Goal: Task Accomplishment & Management: Manage account settings

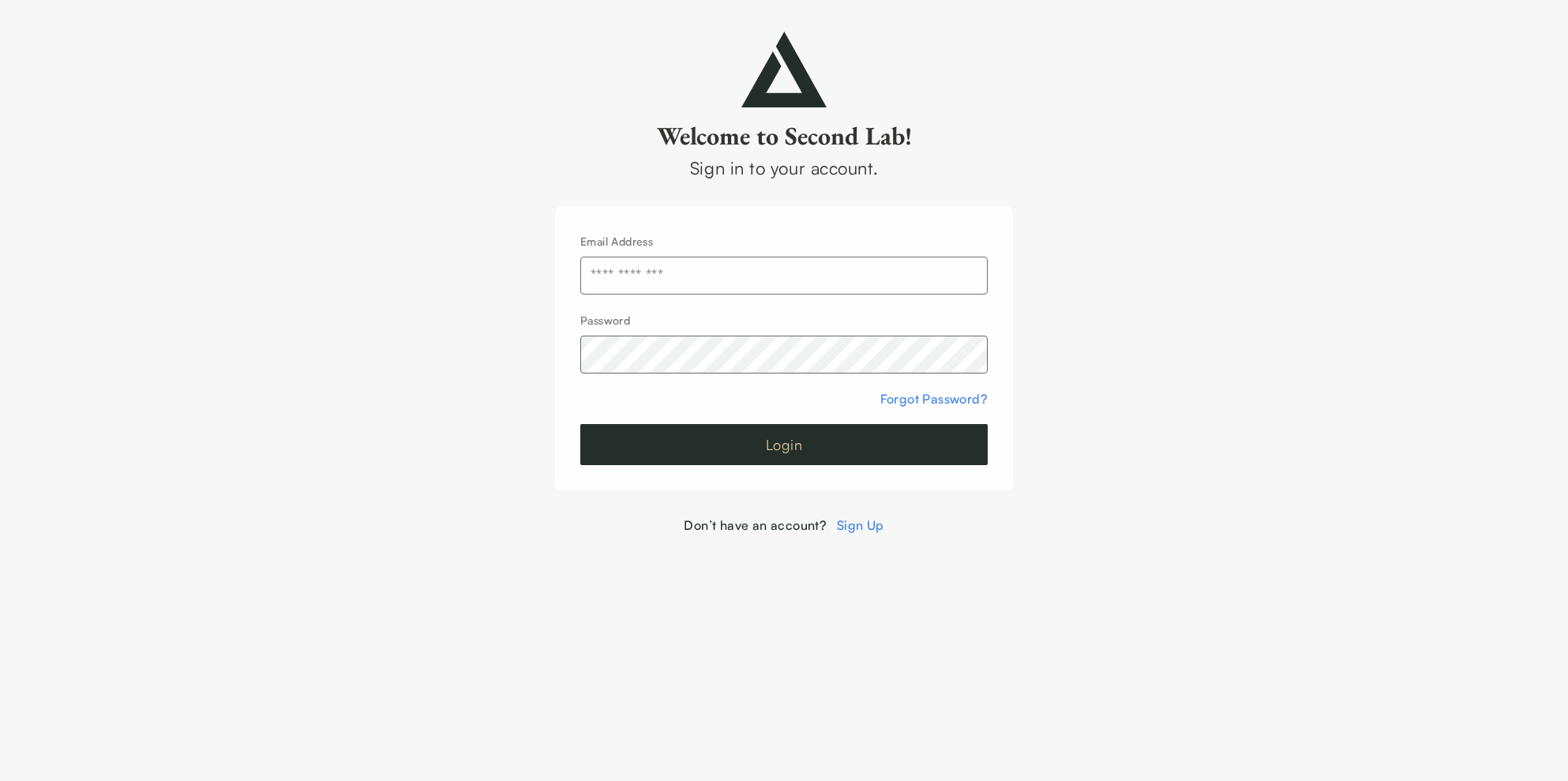
type input "**********"
click at [799, 436] on button "Login" at bounding box center [784, 444] width 408 height 41
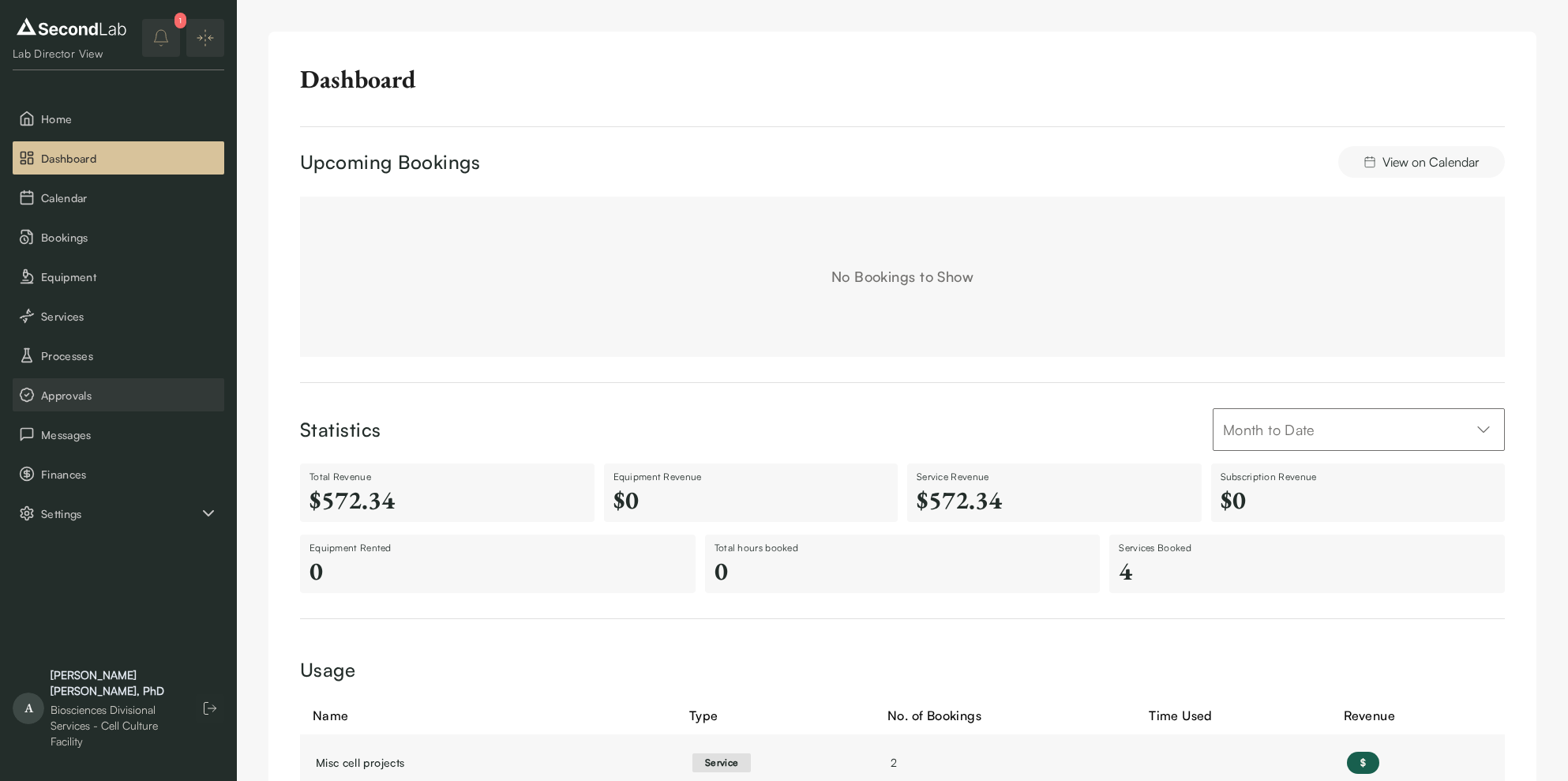
click at [89, 391] on span "Approvals" at bounding box center [130, 395] width 177 height 16
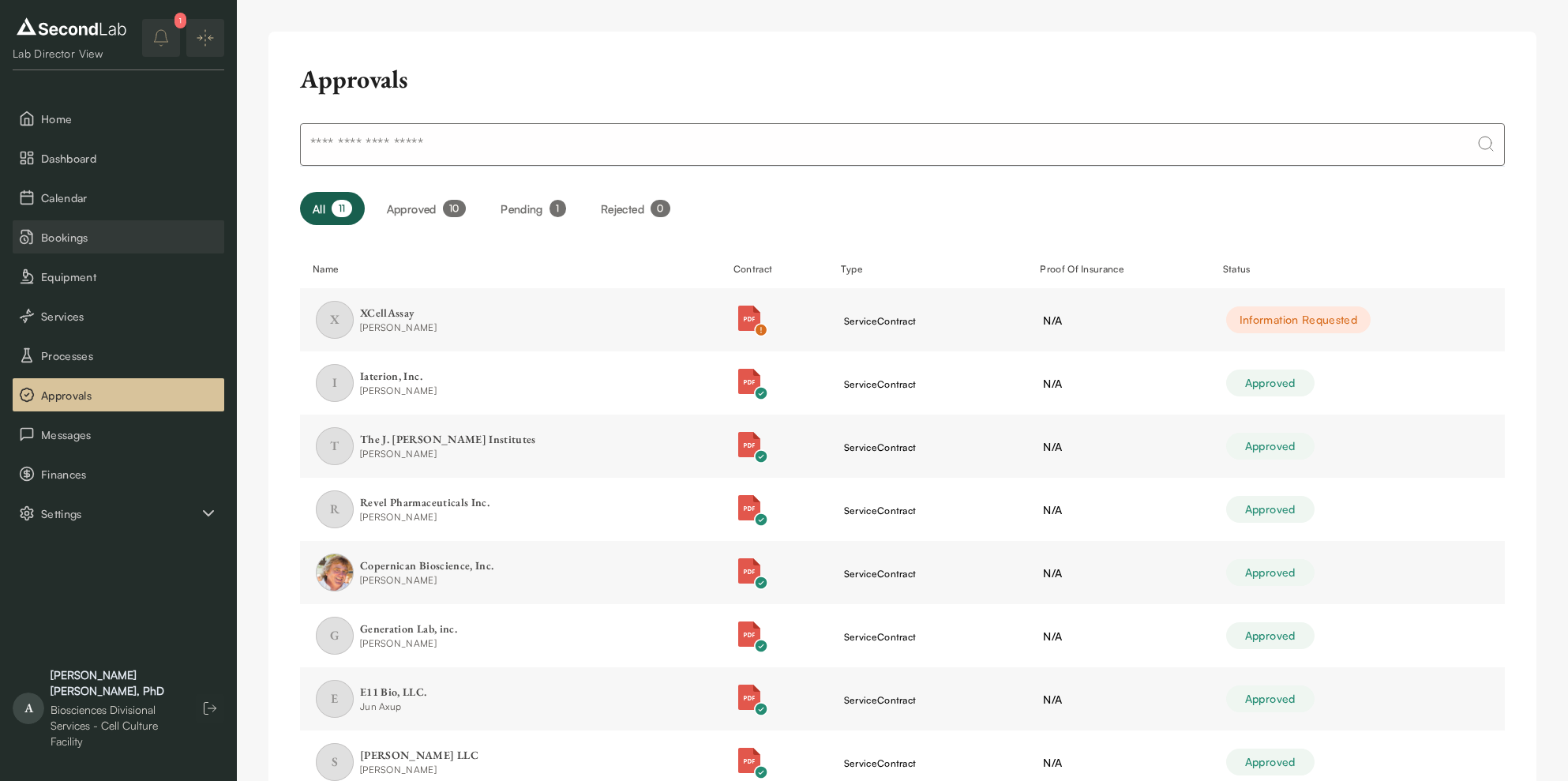
click at [111, 234] on span "Bookings" at bounding box center [130, 237] width 177 height 16
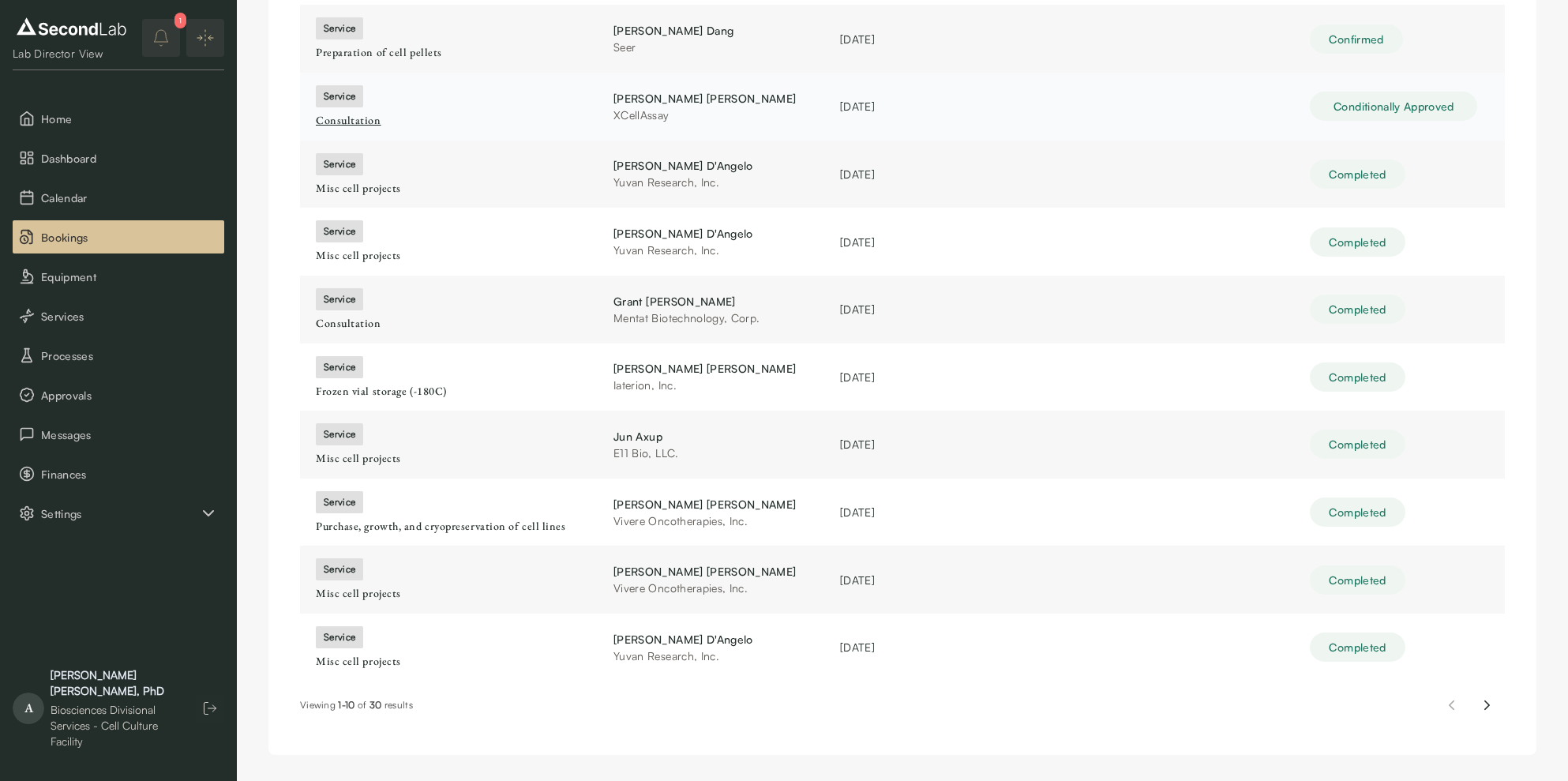
scroll to position [227, 0]
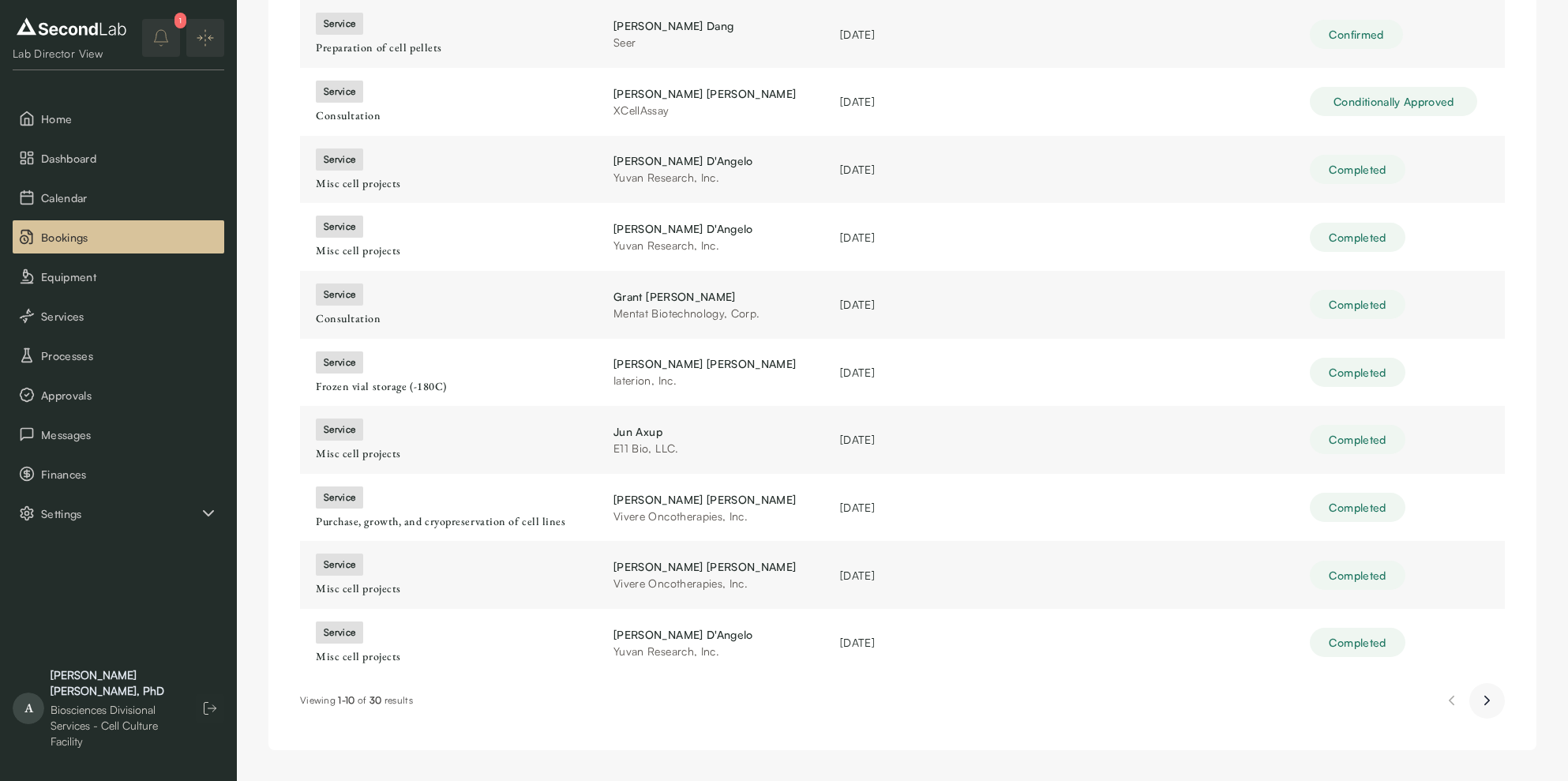
click at [1484, 694] on icon "Next page" at bounding box center [1487, 700] width 16 height 19
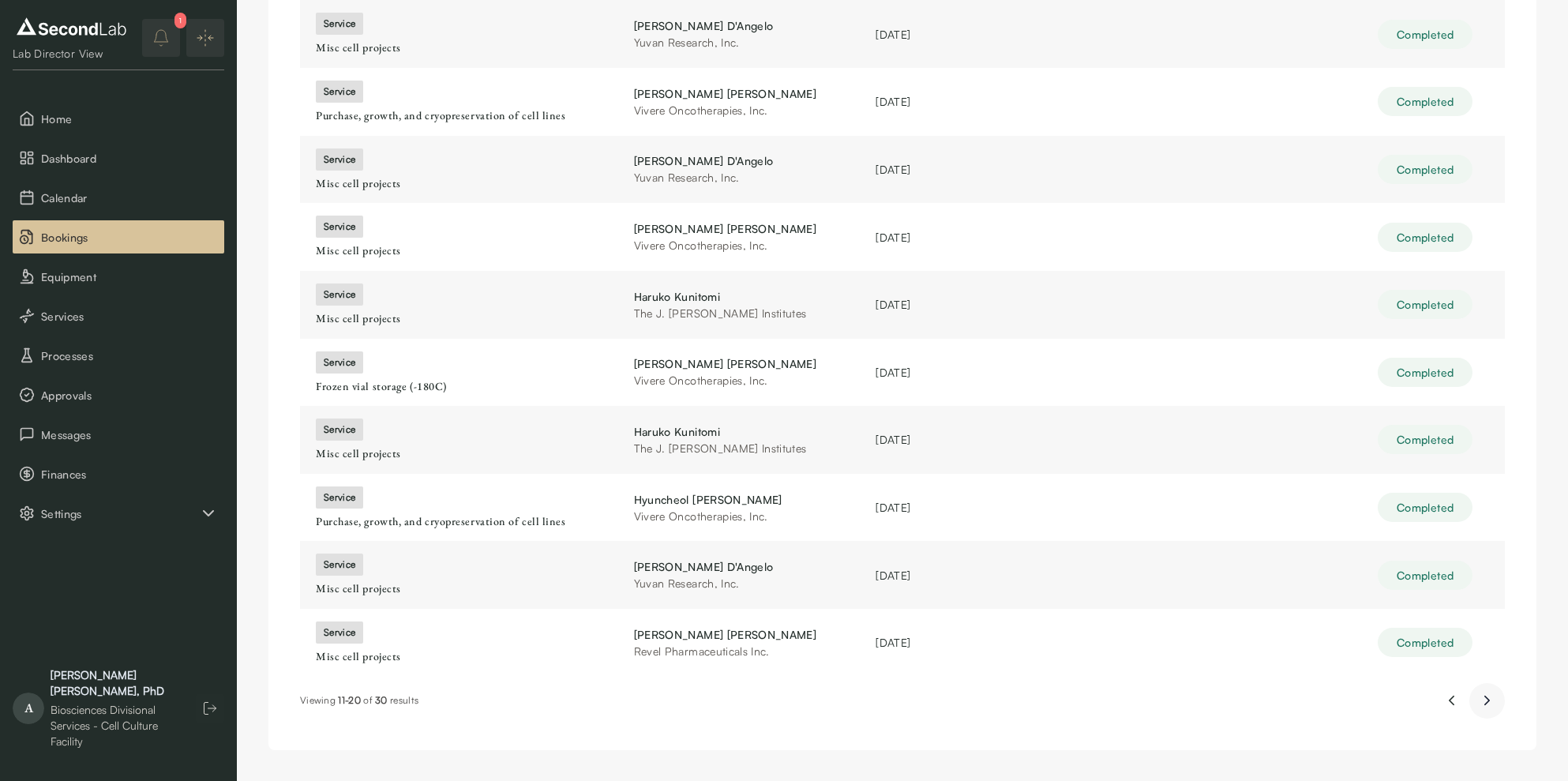
click at [1484, 694] on icon "Next page" at bounding box center [1487, 700] width 16 height 19
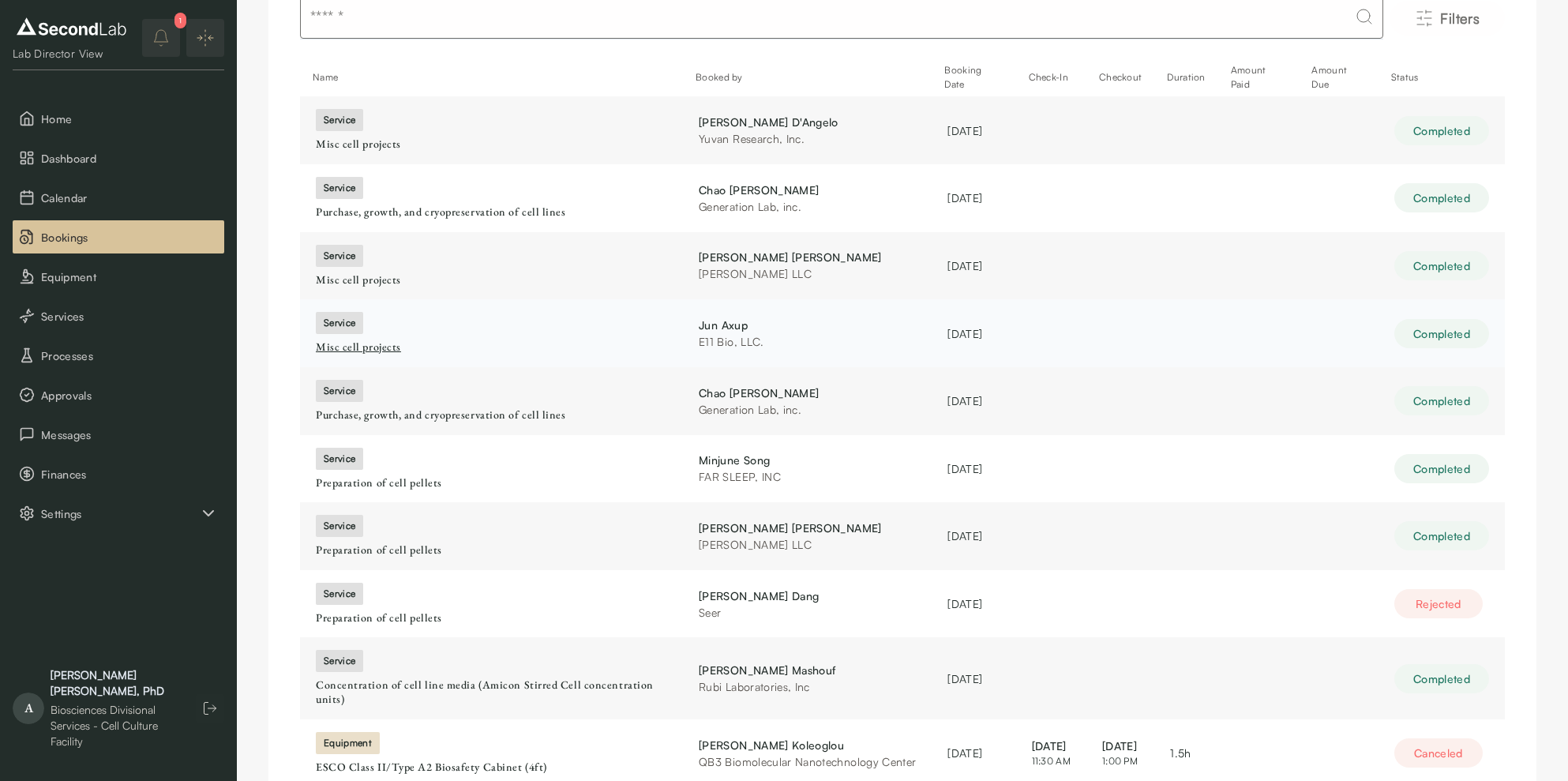
scroll to position [0, 0]
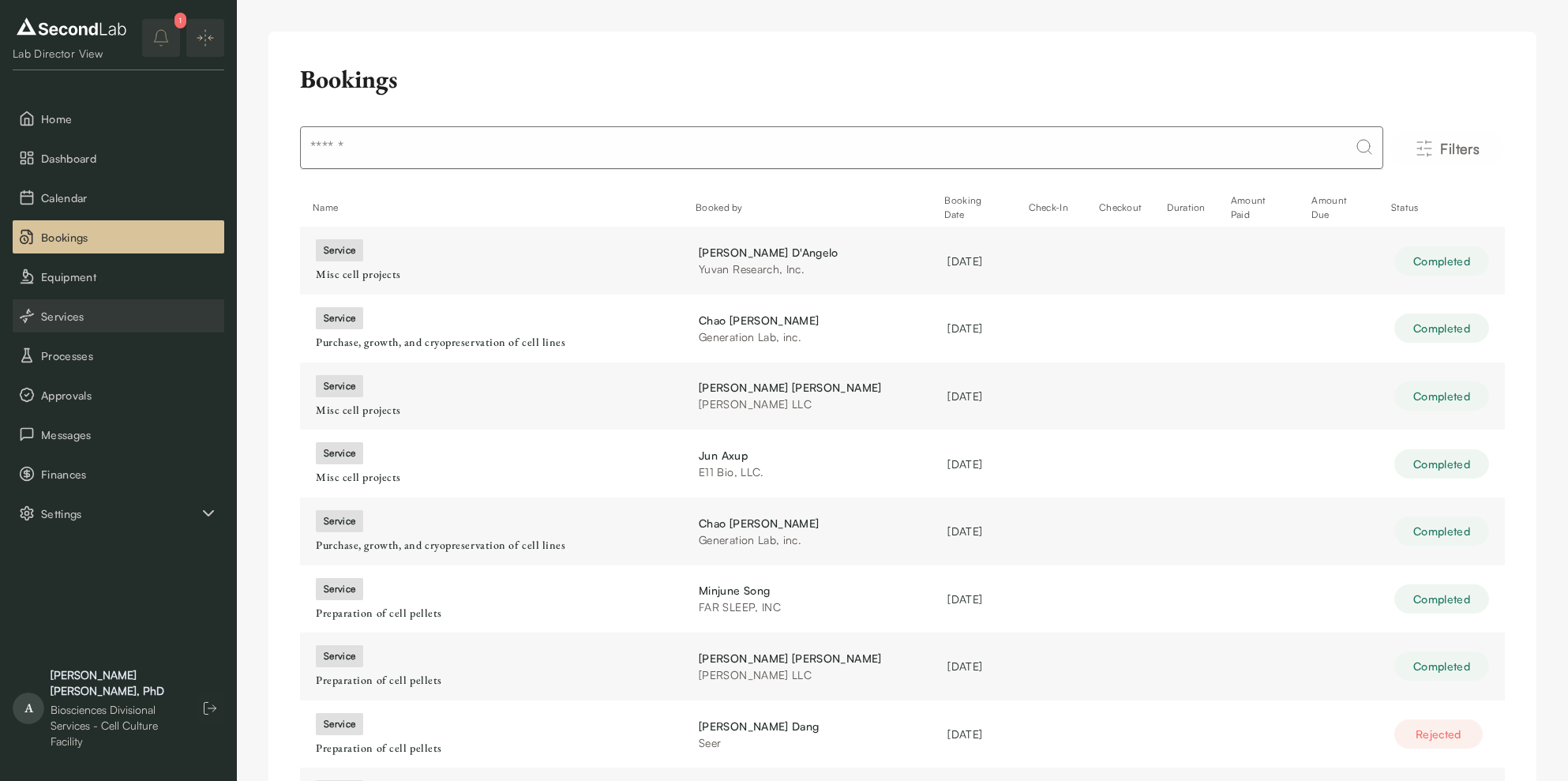
click at [90, 310] on span "Services" at bounding box center [130, 316] width 177 height 16
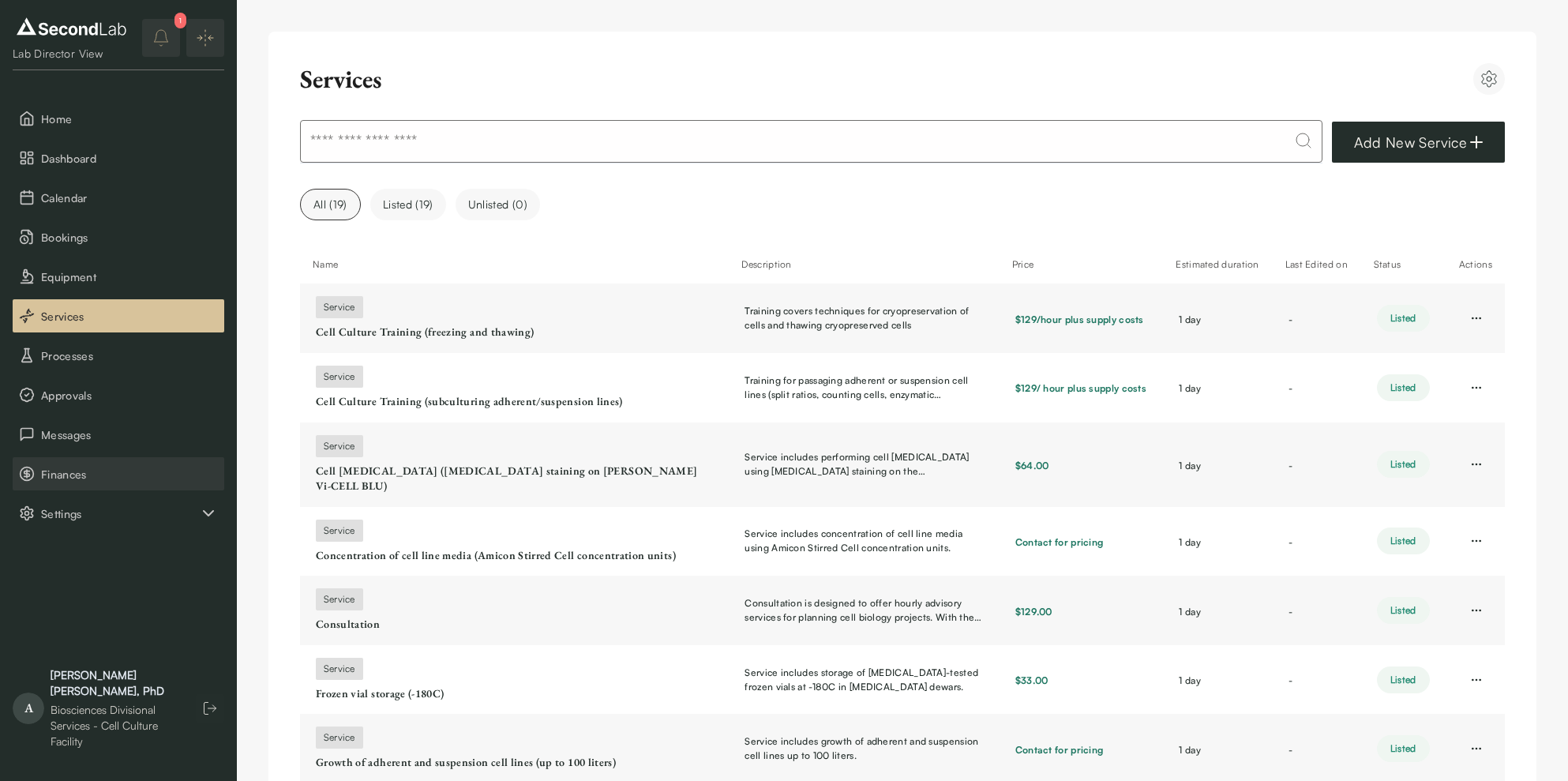
click at [87, 473] on span "Finances" at bounding box center [130, 474] width 177 height 16
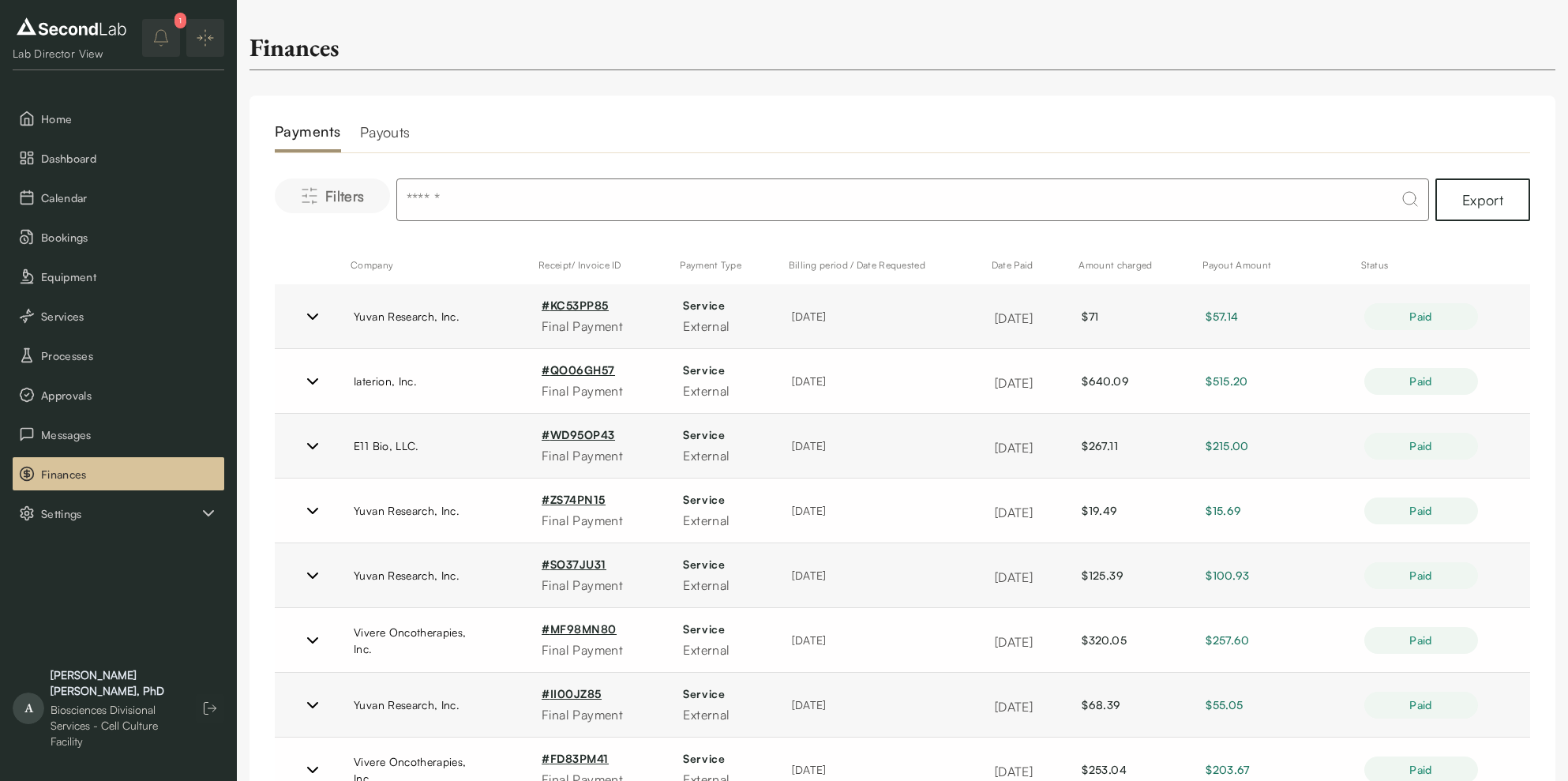
click at [344, 190] on span "Filters" at bounding box center [344, 195] width 39 height 22
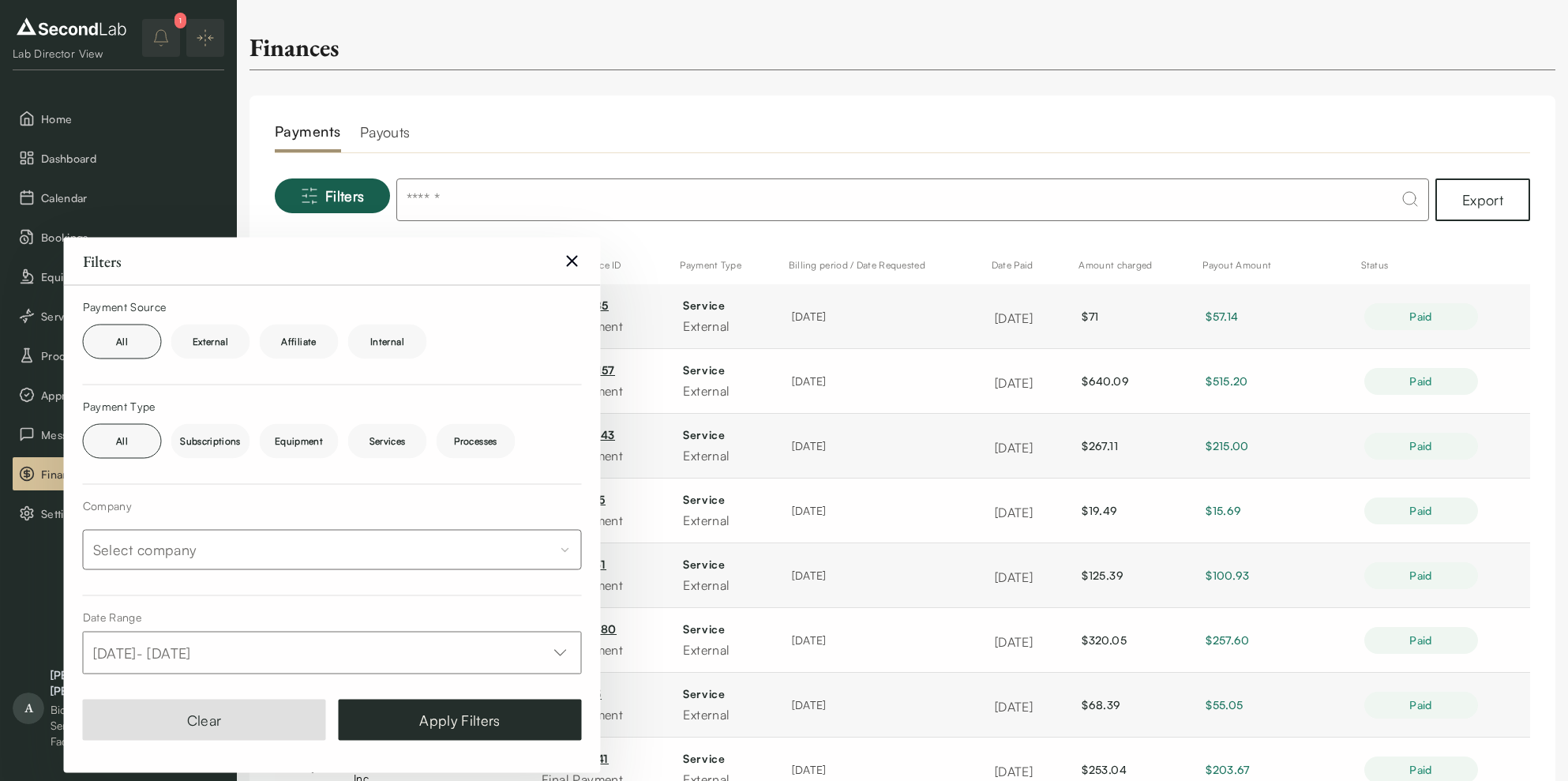
scroll to position [1, 0]
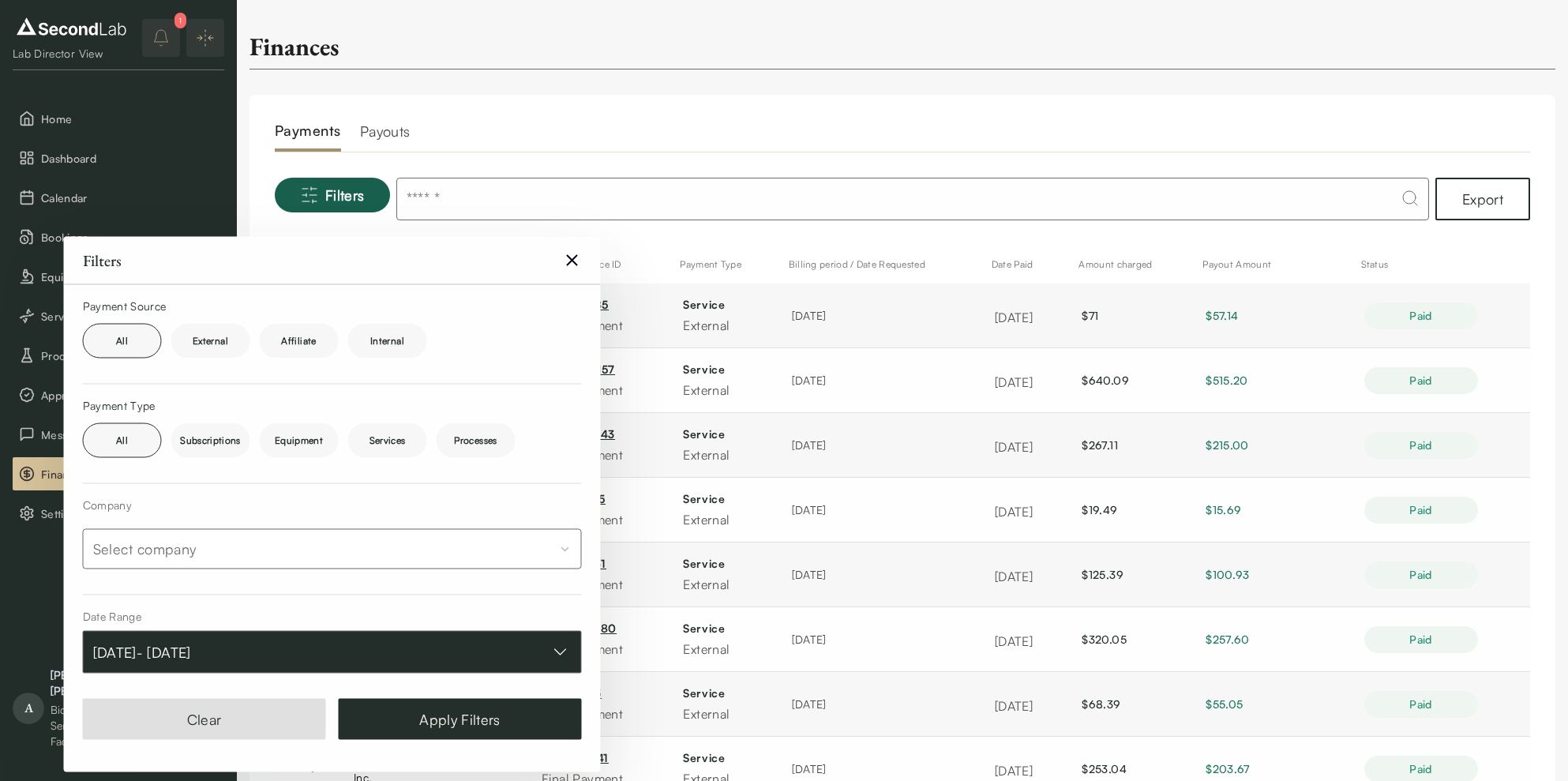
click at [462, 634] on button "[DATE] - [DATE]" at bounding box center [333, 651] width 499 height 43
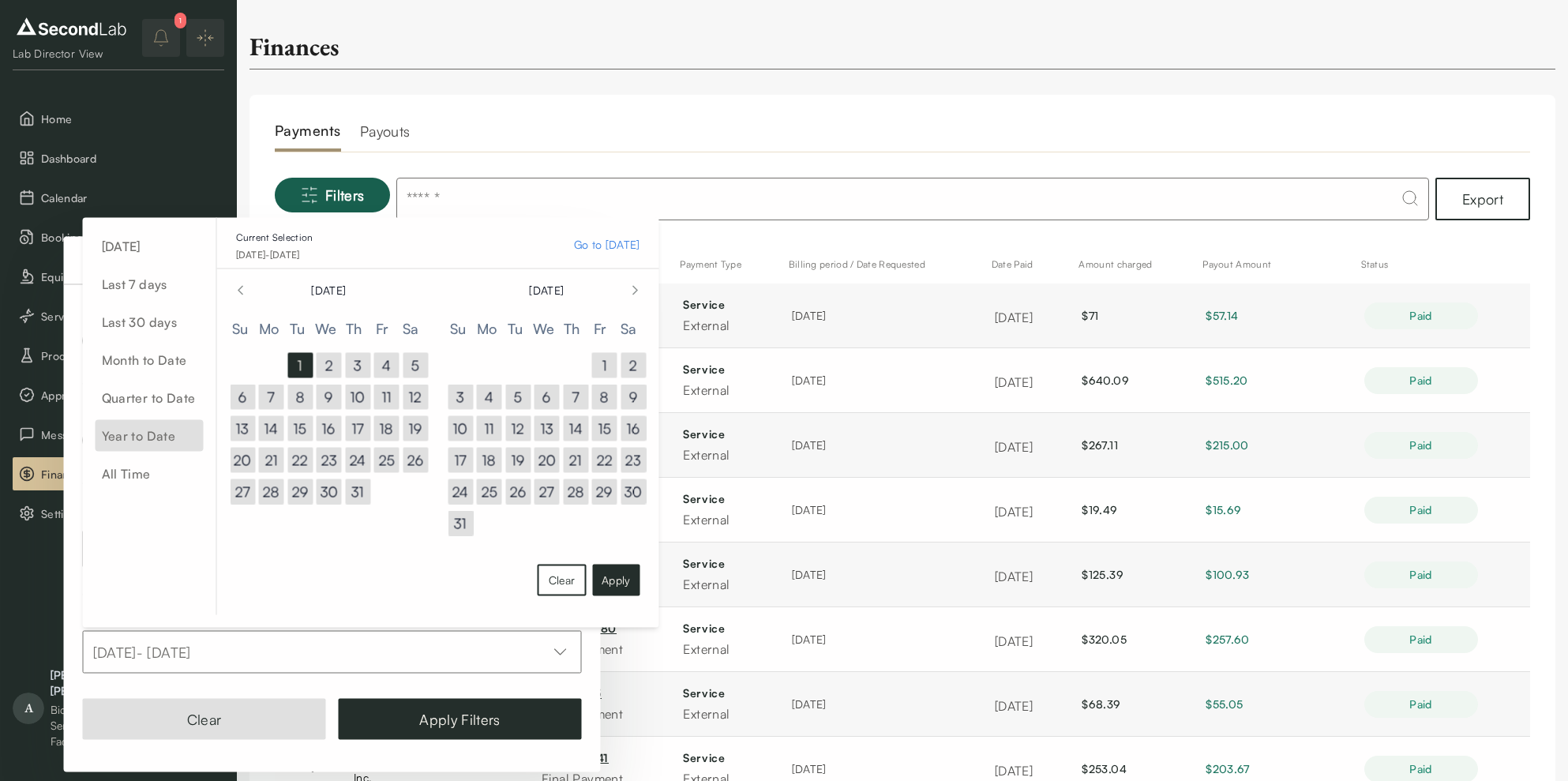
click at [136, 434] on span "Year to Date" at bounding box center [150, 436] width 108 height 32
click at [623, 584] on button "Apply" at bounding box center [616, 580] width 48 height 32
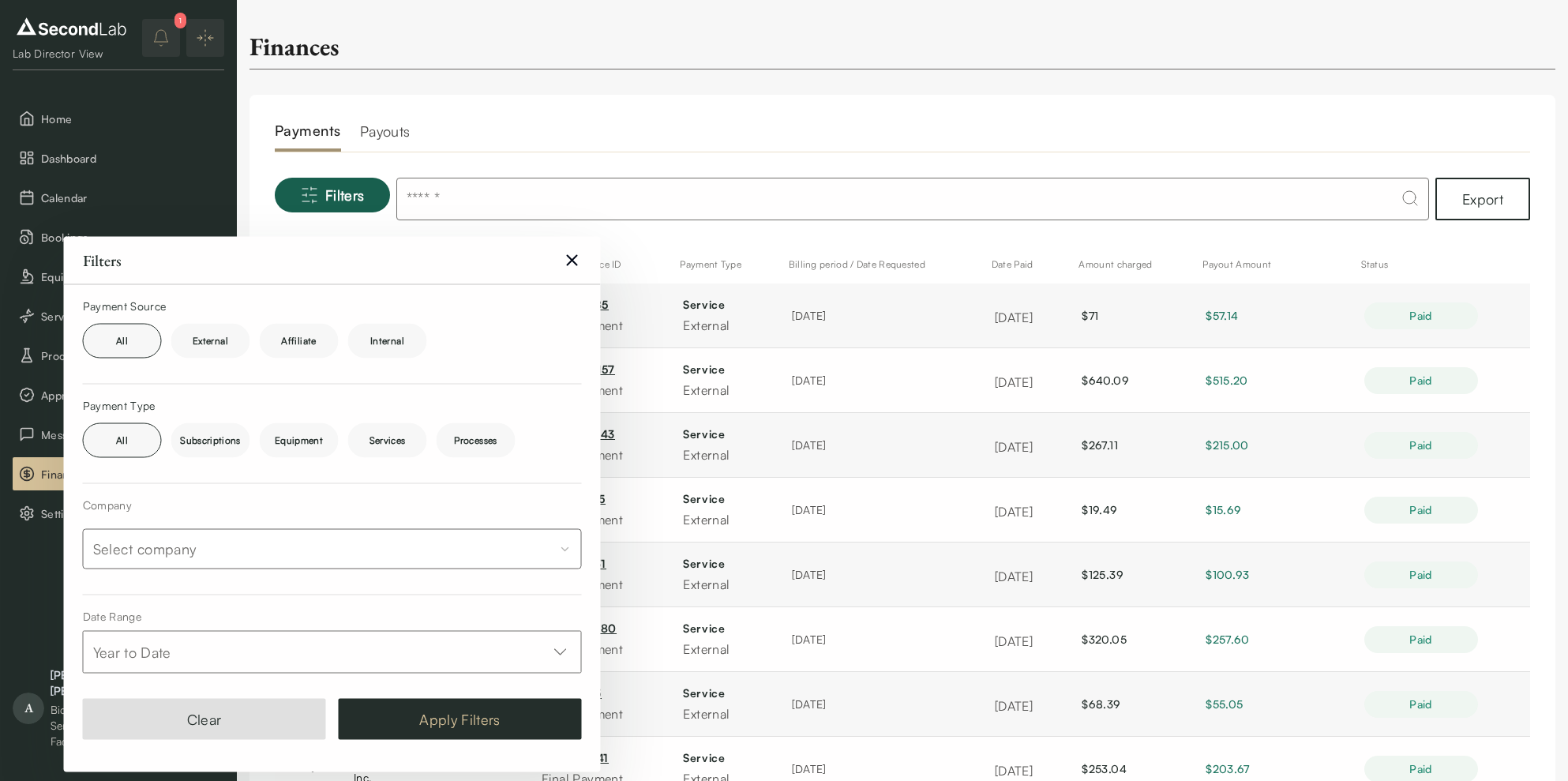
click at [446, 727] on button "Apply Filters" at bounding box center [461, 719] width 243 height 41
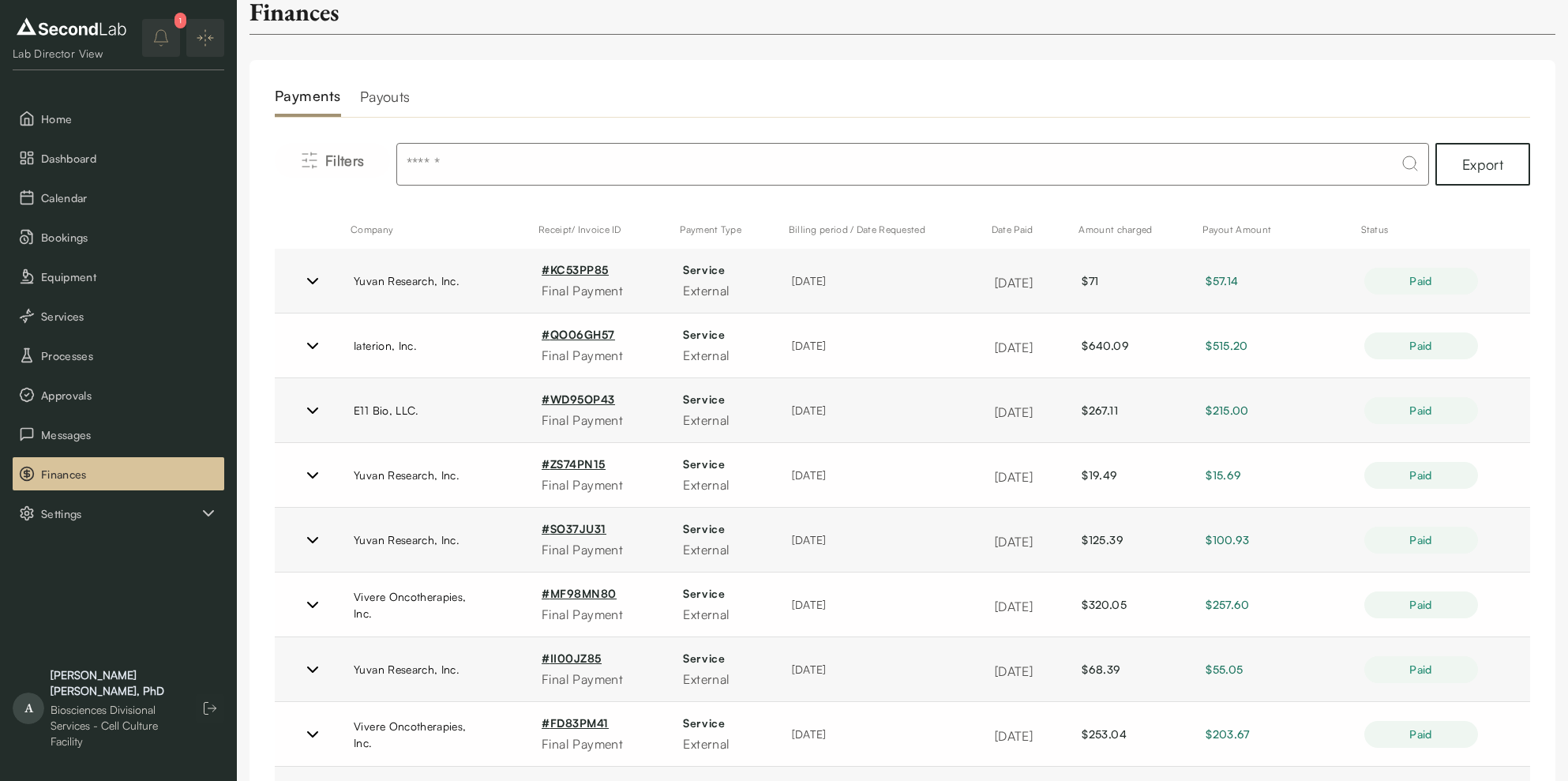
scroll to position [0, 0]
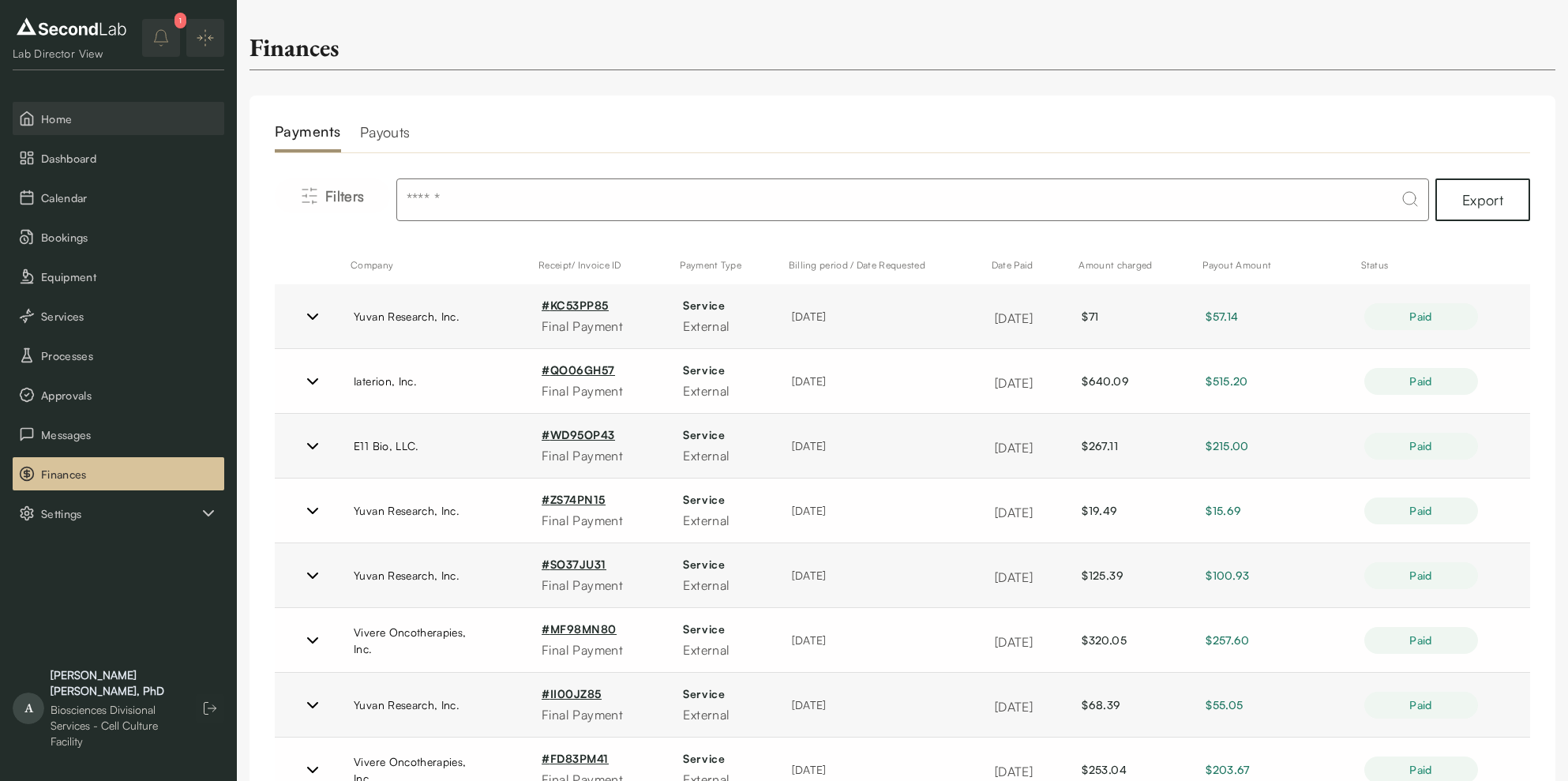
click at [72, 117] on span "Home" at bounding box center [130, 119] width 177 height 16
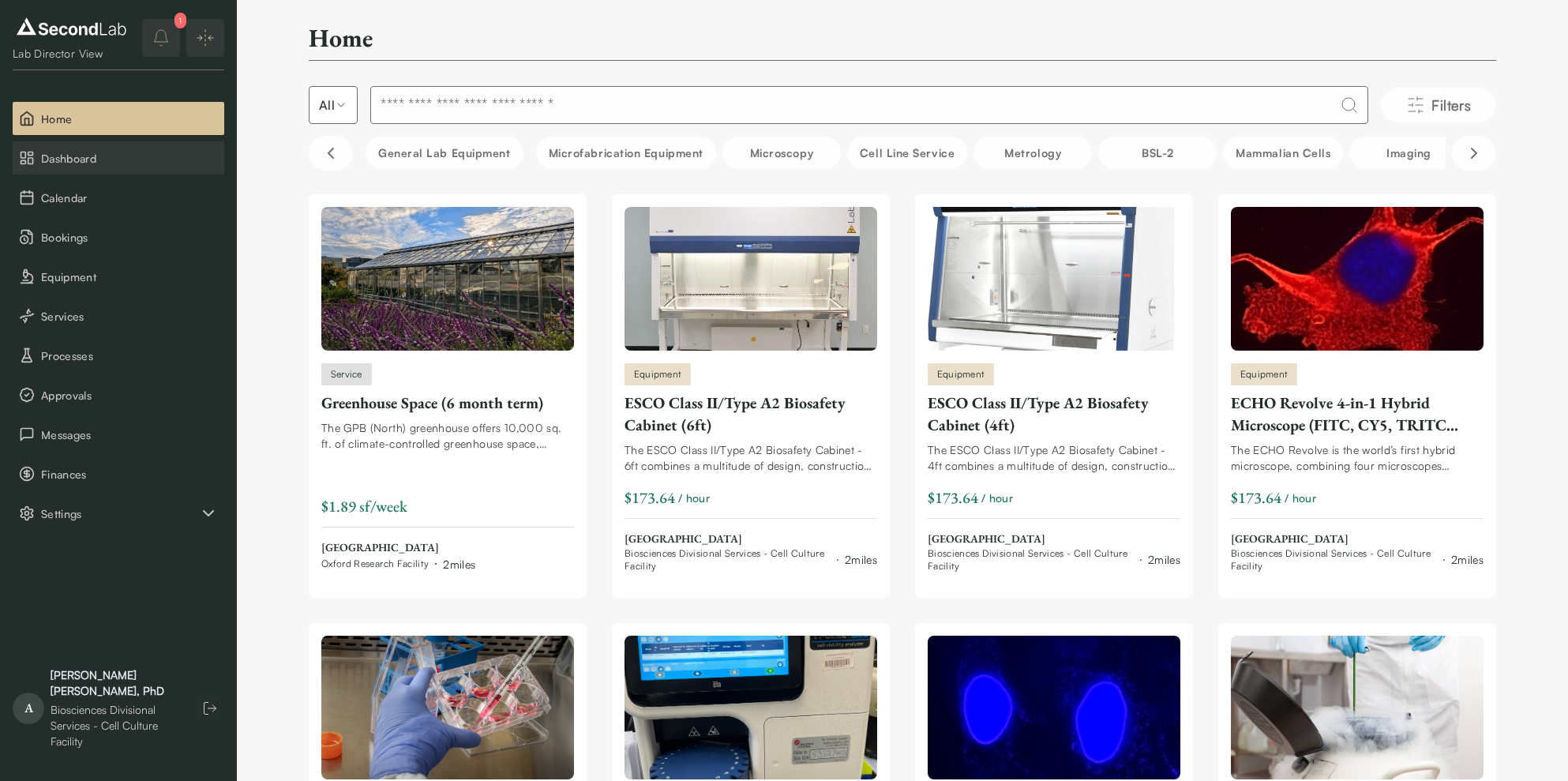
click at [85, 159] on span "Dashboard" at bounding box center [130, 158] width 177 height 16
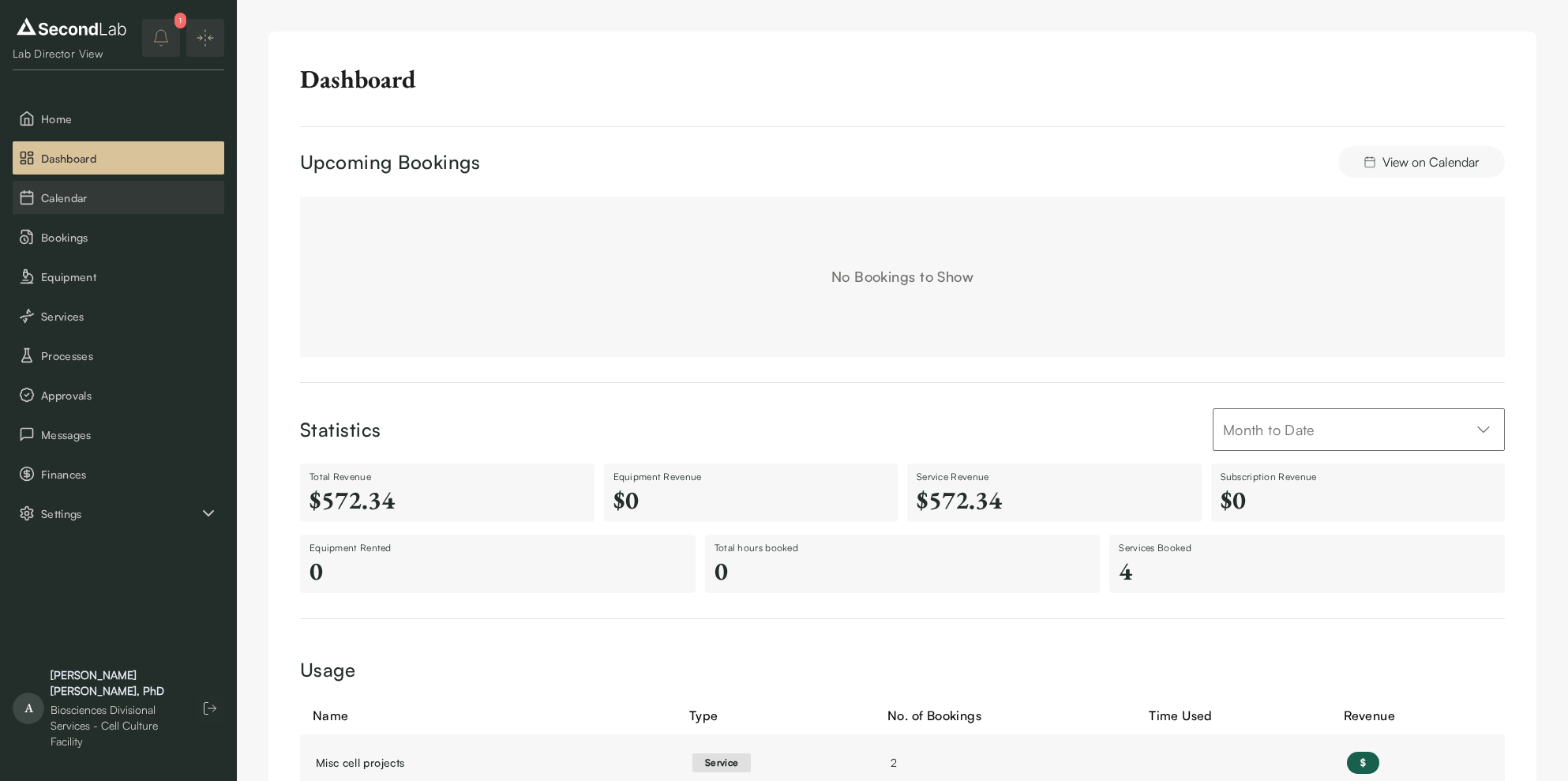
click at [101, 194] on span "Calendar" at bounding box center [130, 197] width 177 height 16
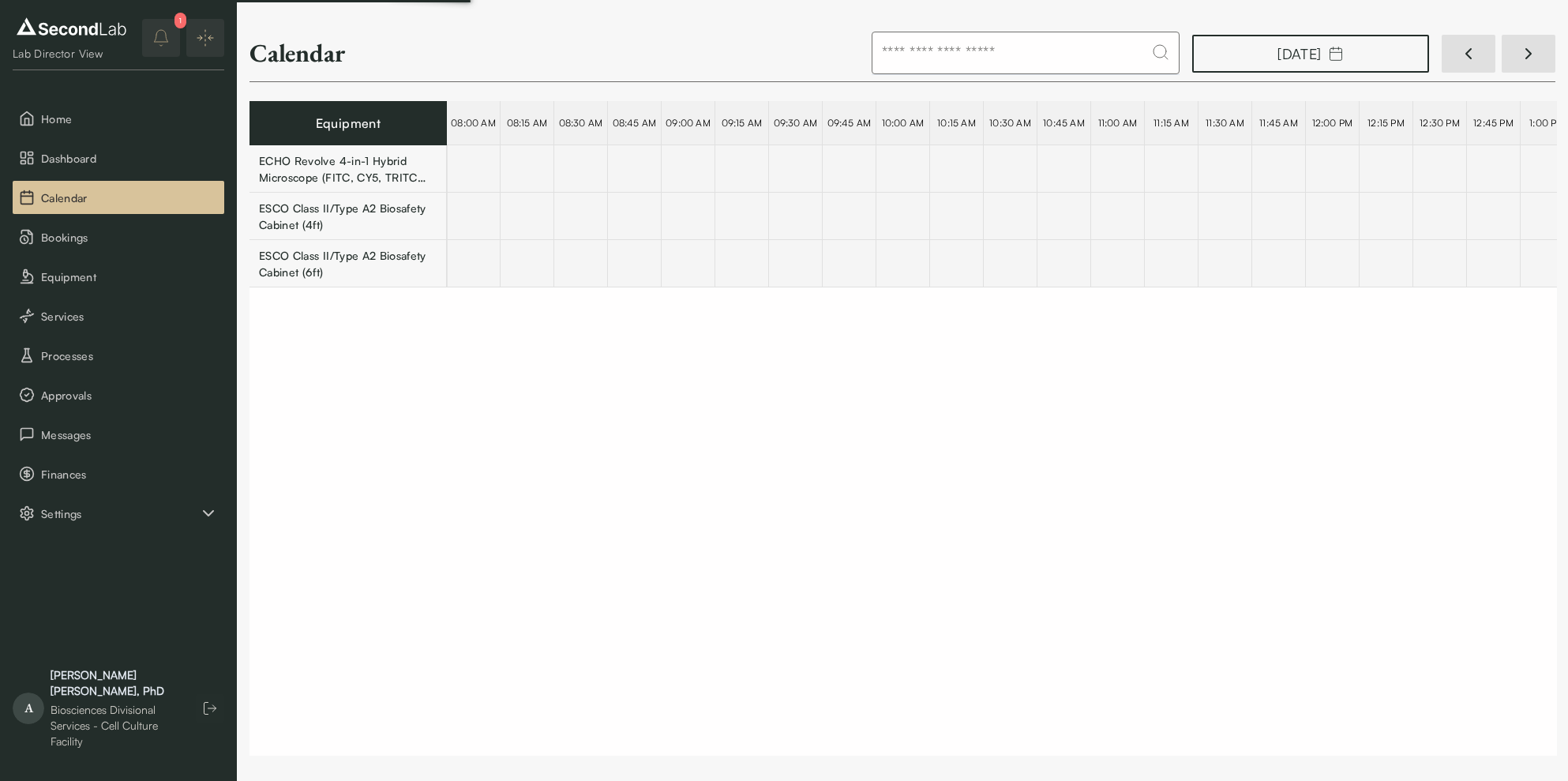
scroll to position [0, 30228]
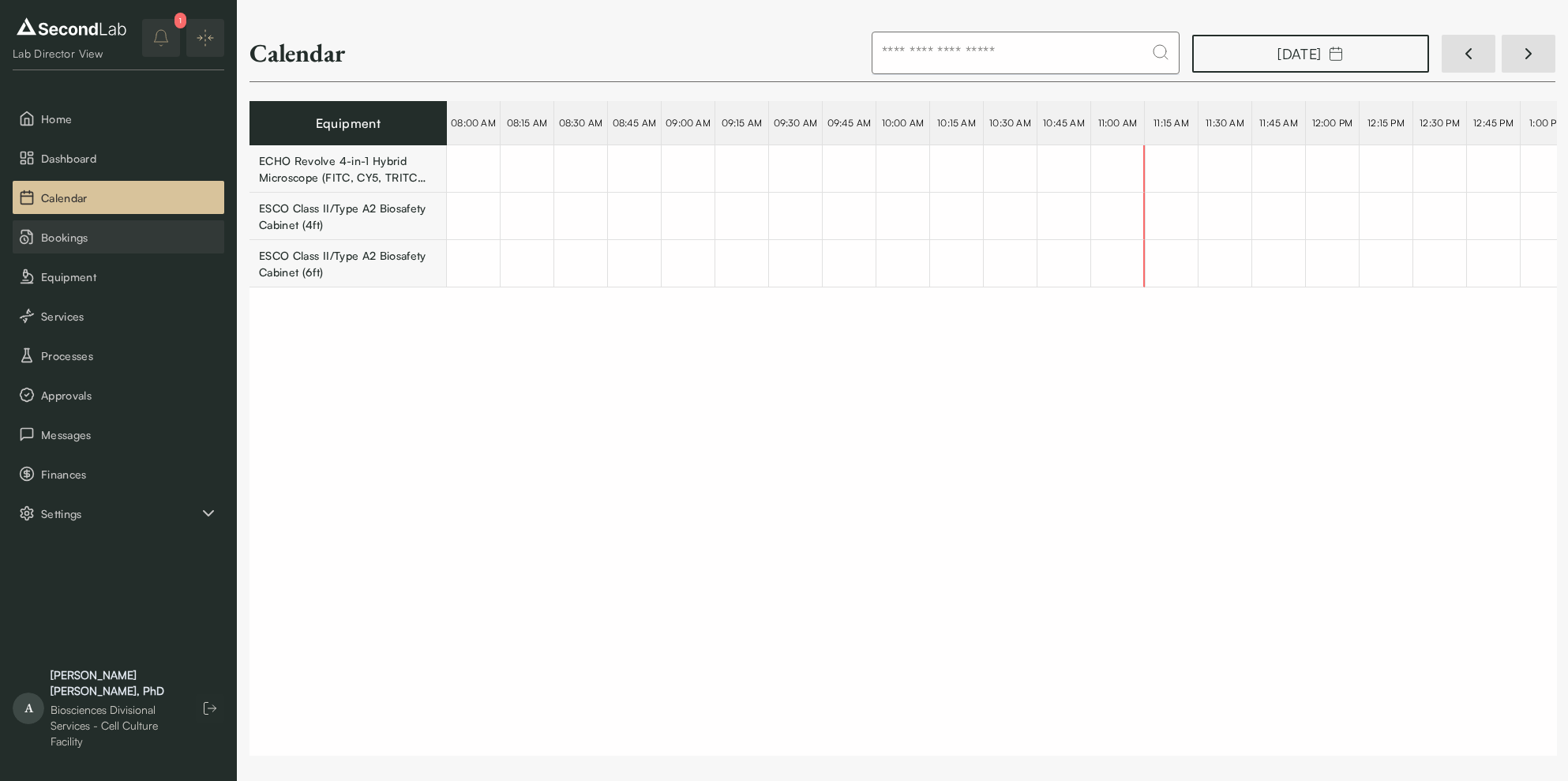
click at [100, 229] on span "Bookings" at bounding box center [130, 237] width 177 height 16
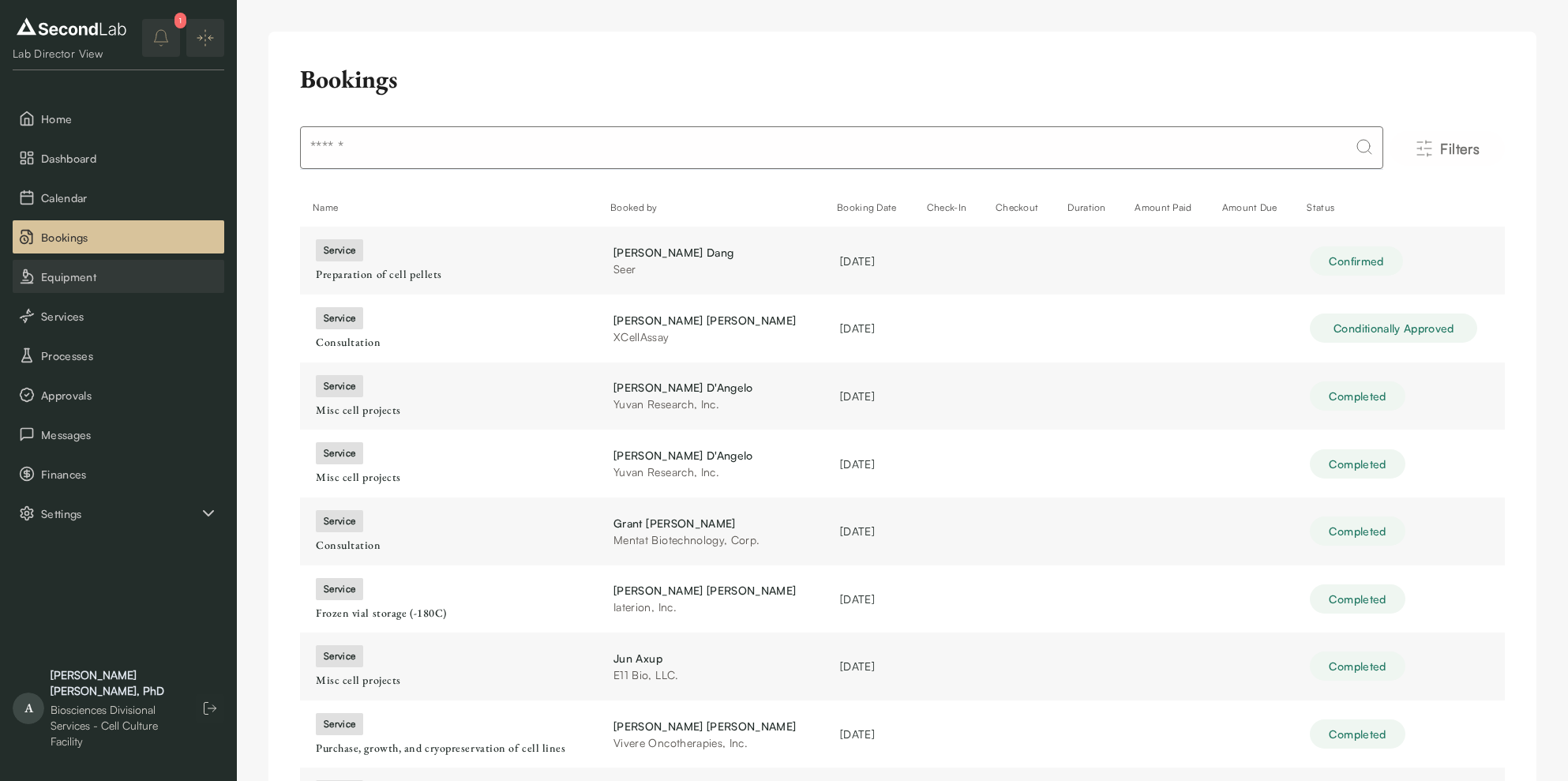
click at [142, 273] on span "Equipment" at bounding box center [130, 277] width 177 height 16
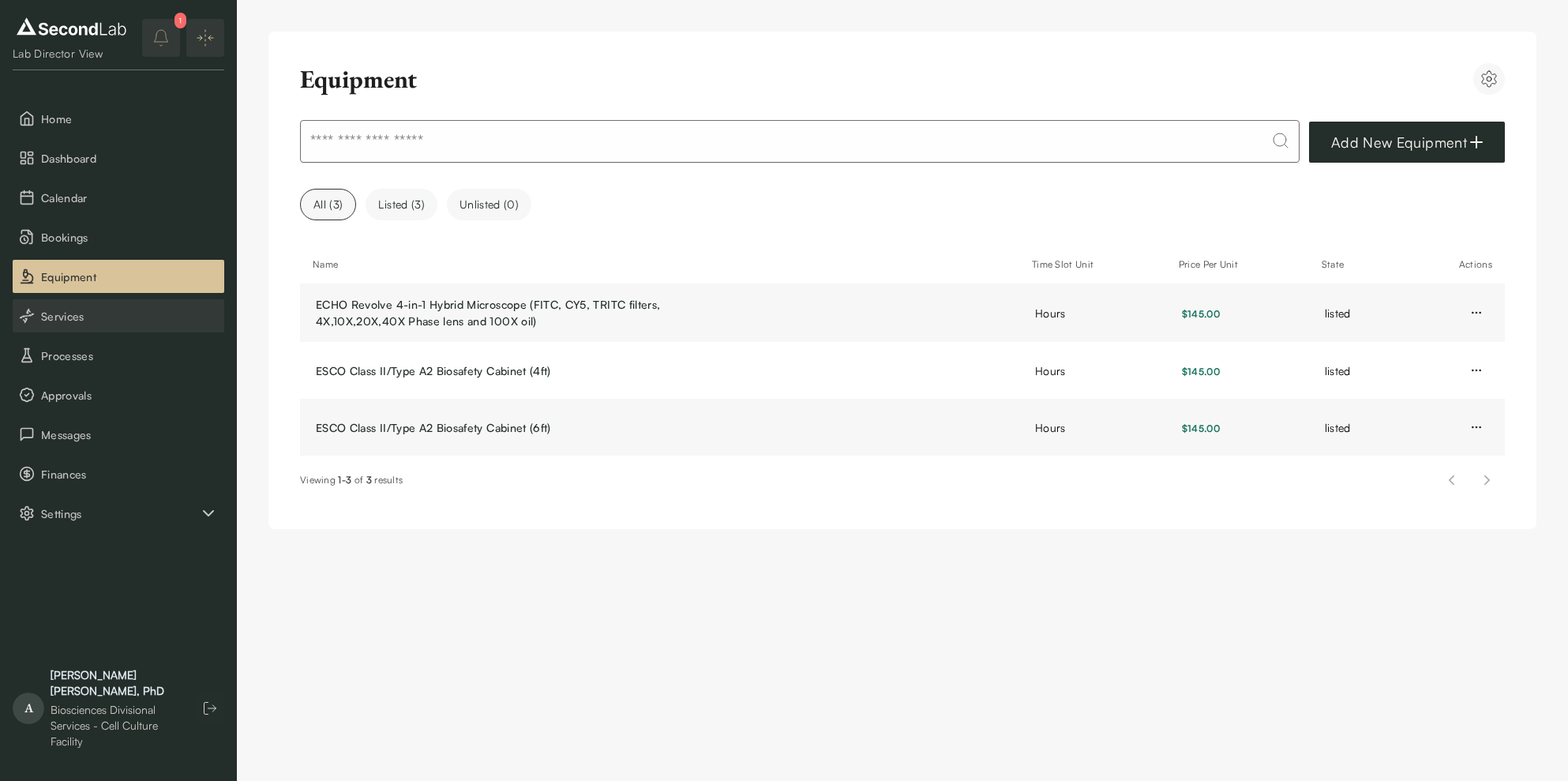
click at [97, 316] on span "Services" at bounding box center [130, 316] width 177 height 16
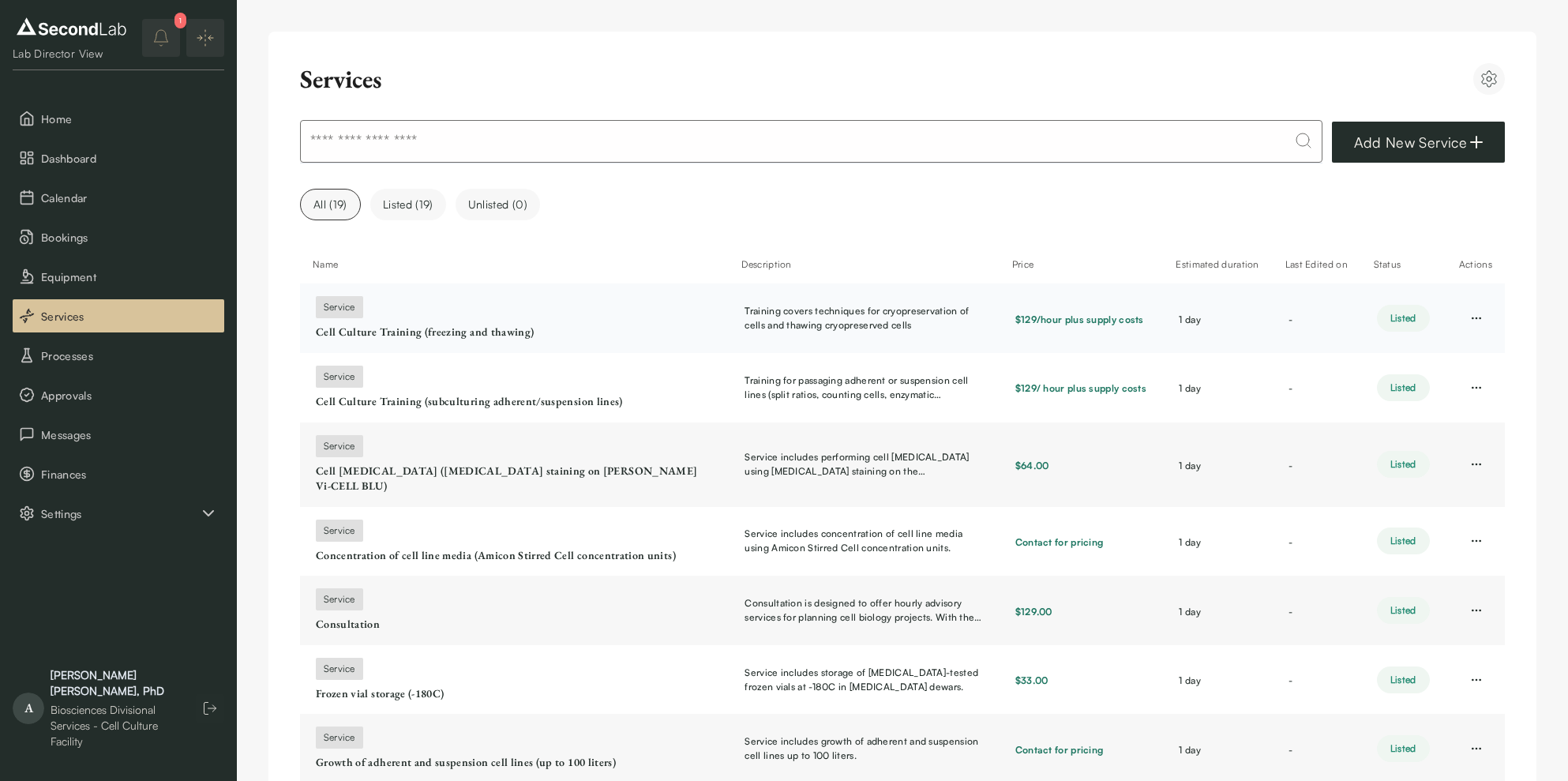
scroll to position [3, 0]
click at [630, 317] on div "service Cell Culture Training (freezing and thawing)" at bounding box center [514, 315] width 395 height 44
click at [805, 322] on span "Training covers techniques for cryopreservation of cells and thawing cryopreser…" at bounding box center [863, 315] width 237 height 28
click at [413, 327] on link "Cell Culture Training (freezing and thawing)" at bounding box center [514, 330] width 395 height 16
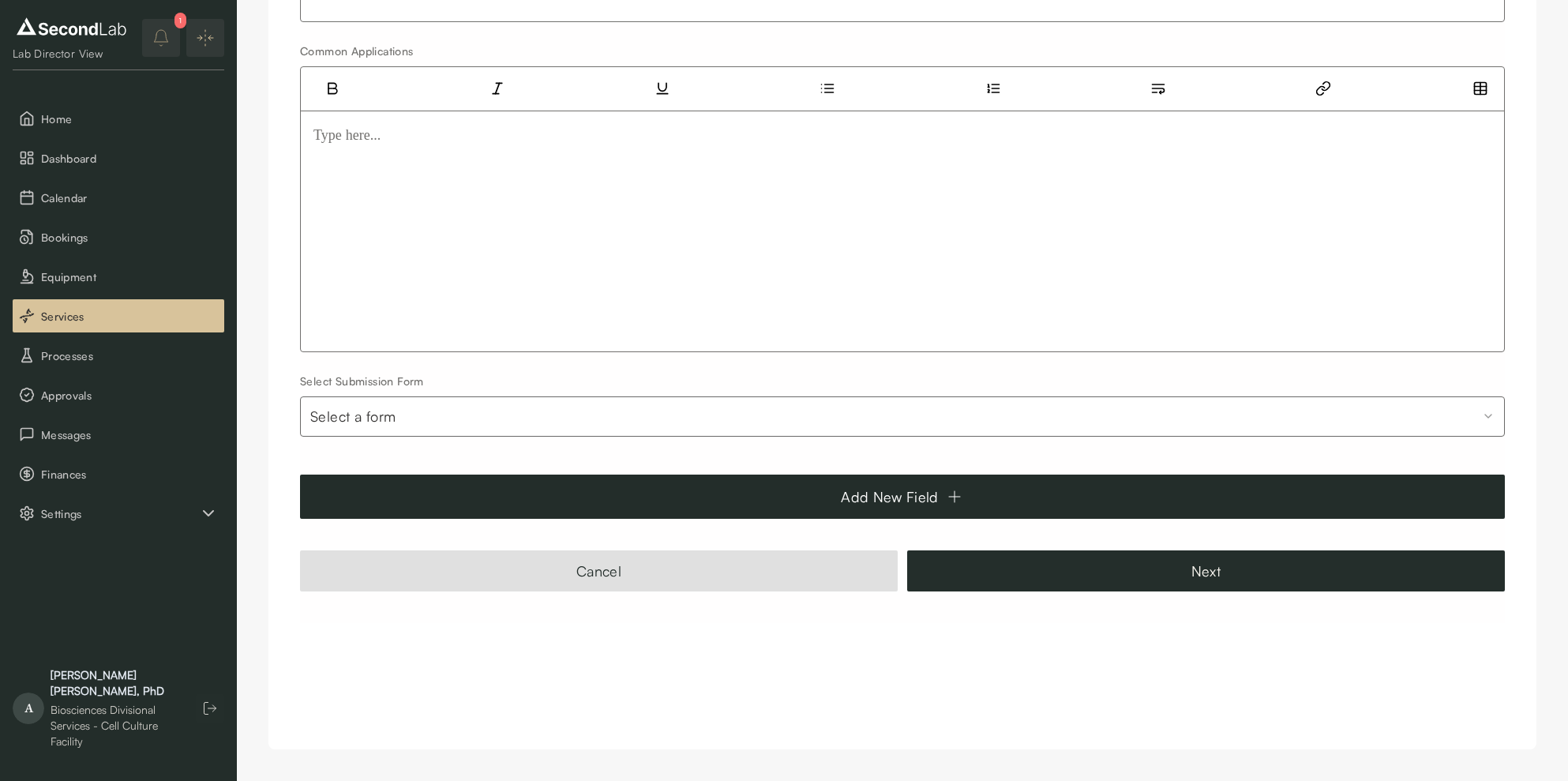
scroll to position [2739, 0]
click at [577, 496] on button "Add New Field" at bounding box center [902, 496] width 1205 height 44
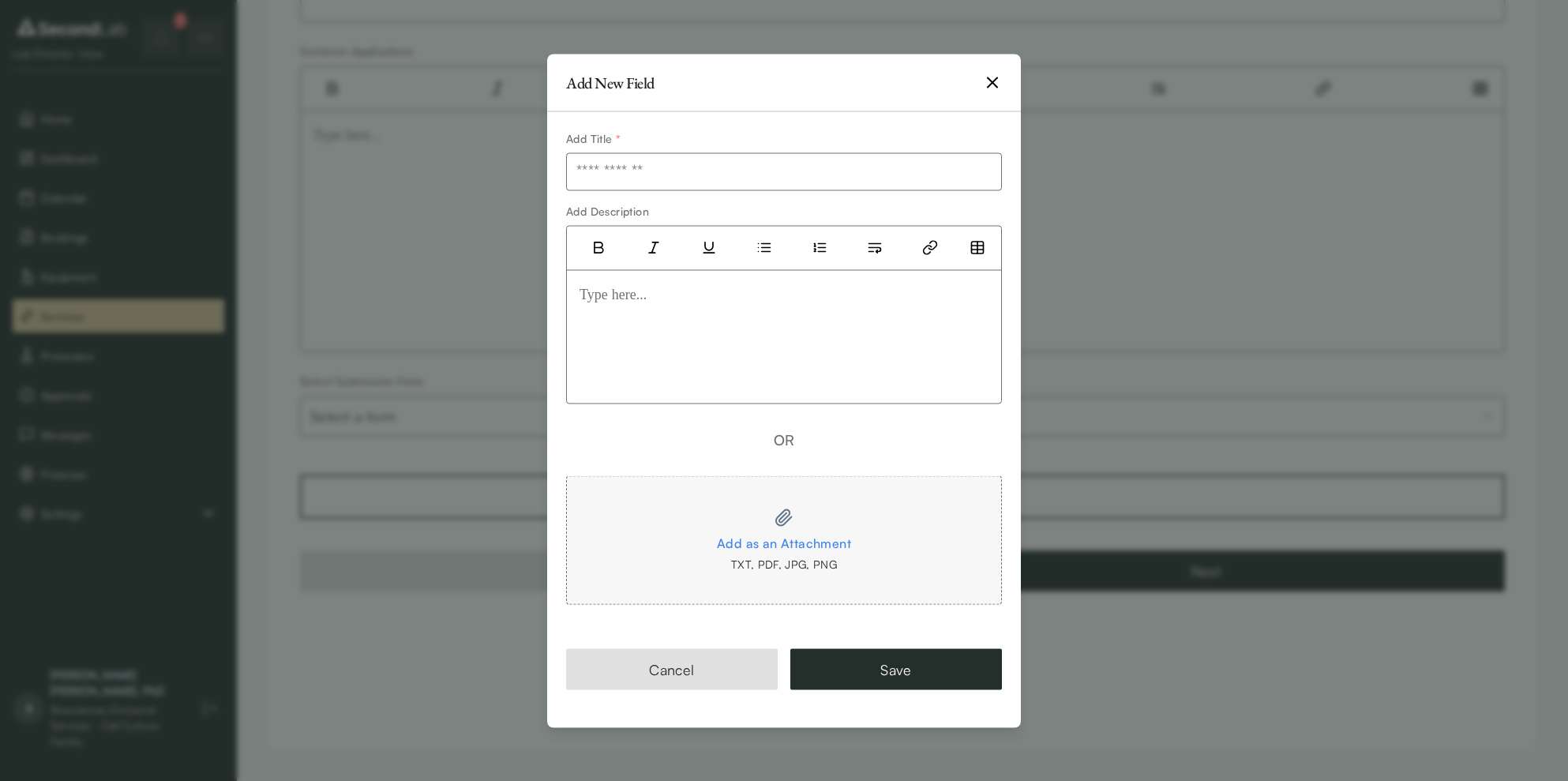
click at [676, 665] on button "Cancel" at bounding box center [673, 668] width 212 height 41
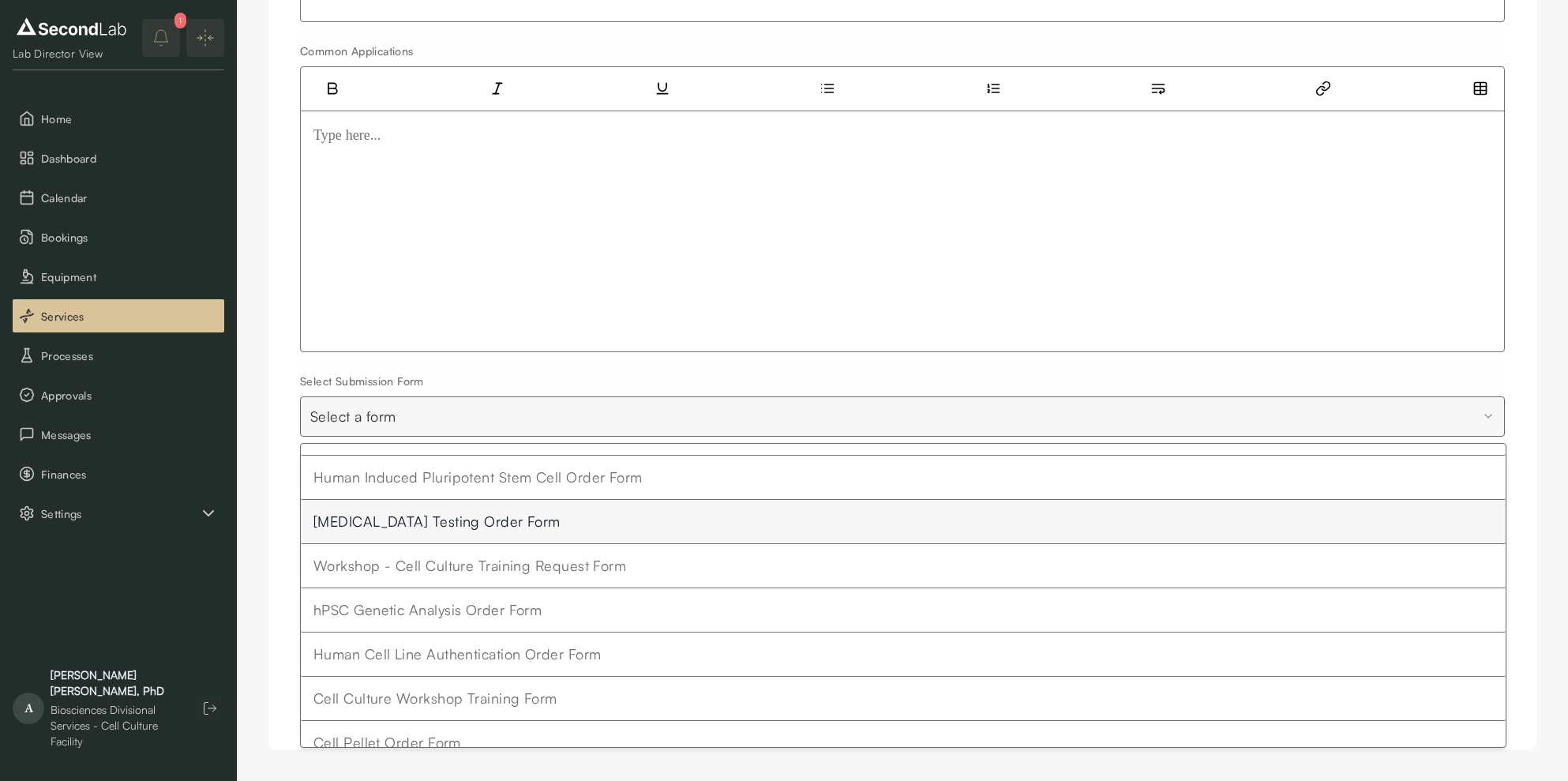
scroll to position [126, 0]
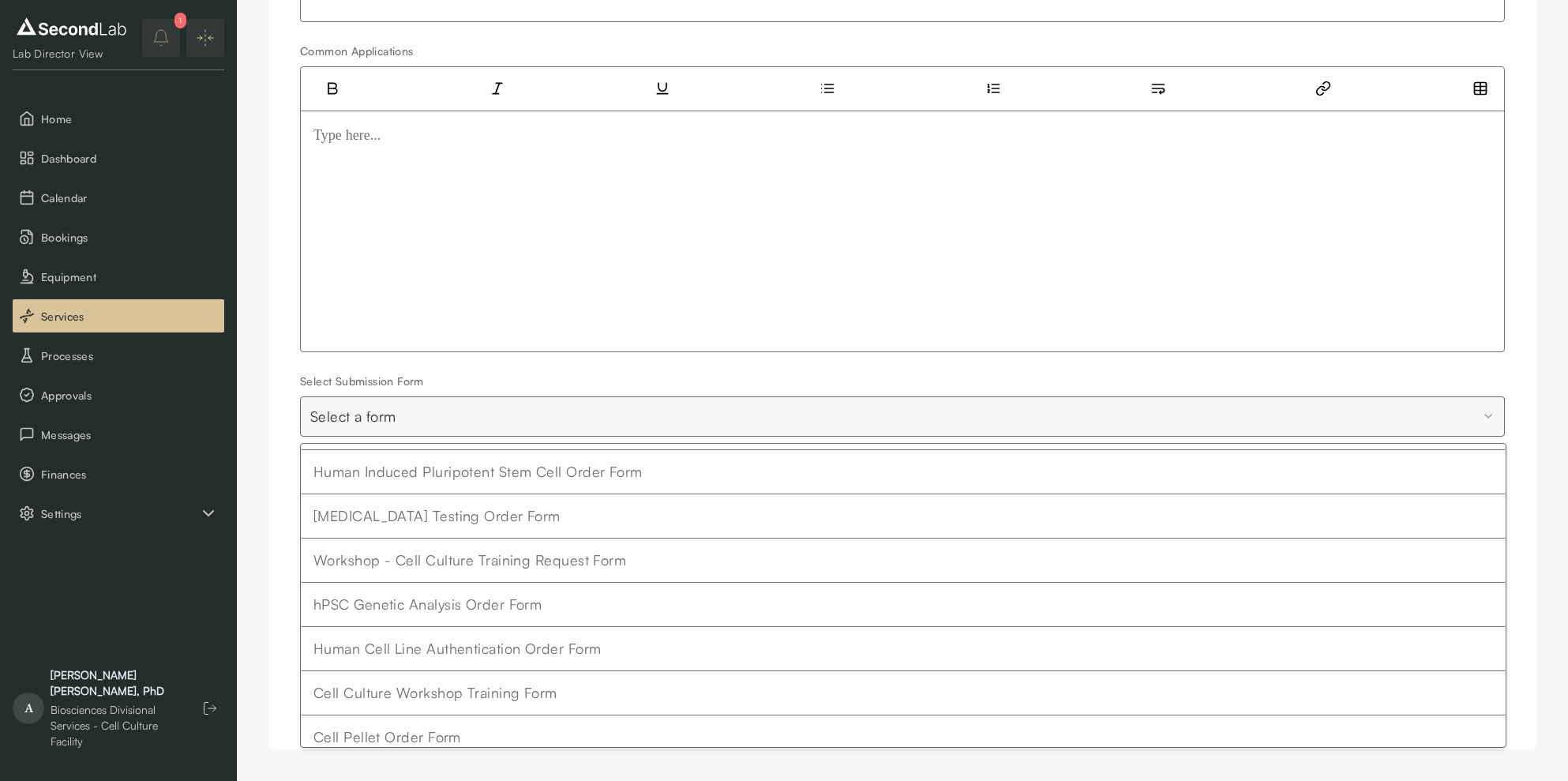
select select "**"
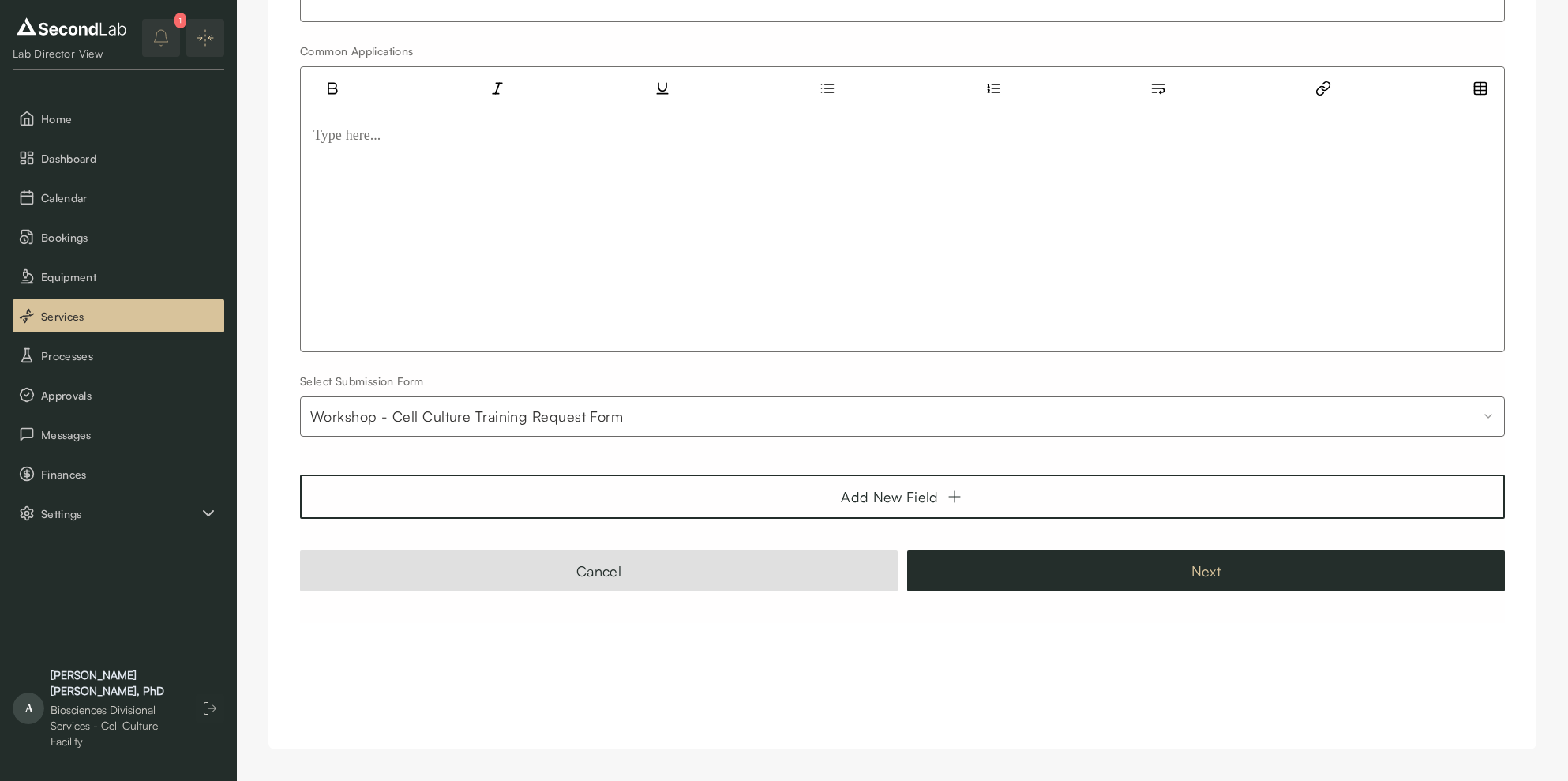
click at [1079, 574] on button "Next" at bounding box center [1206, 570] width 598 height 41
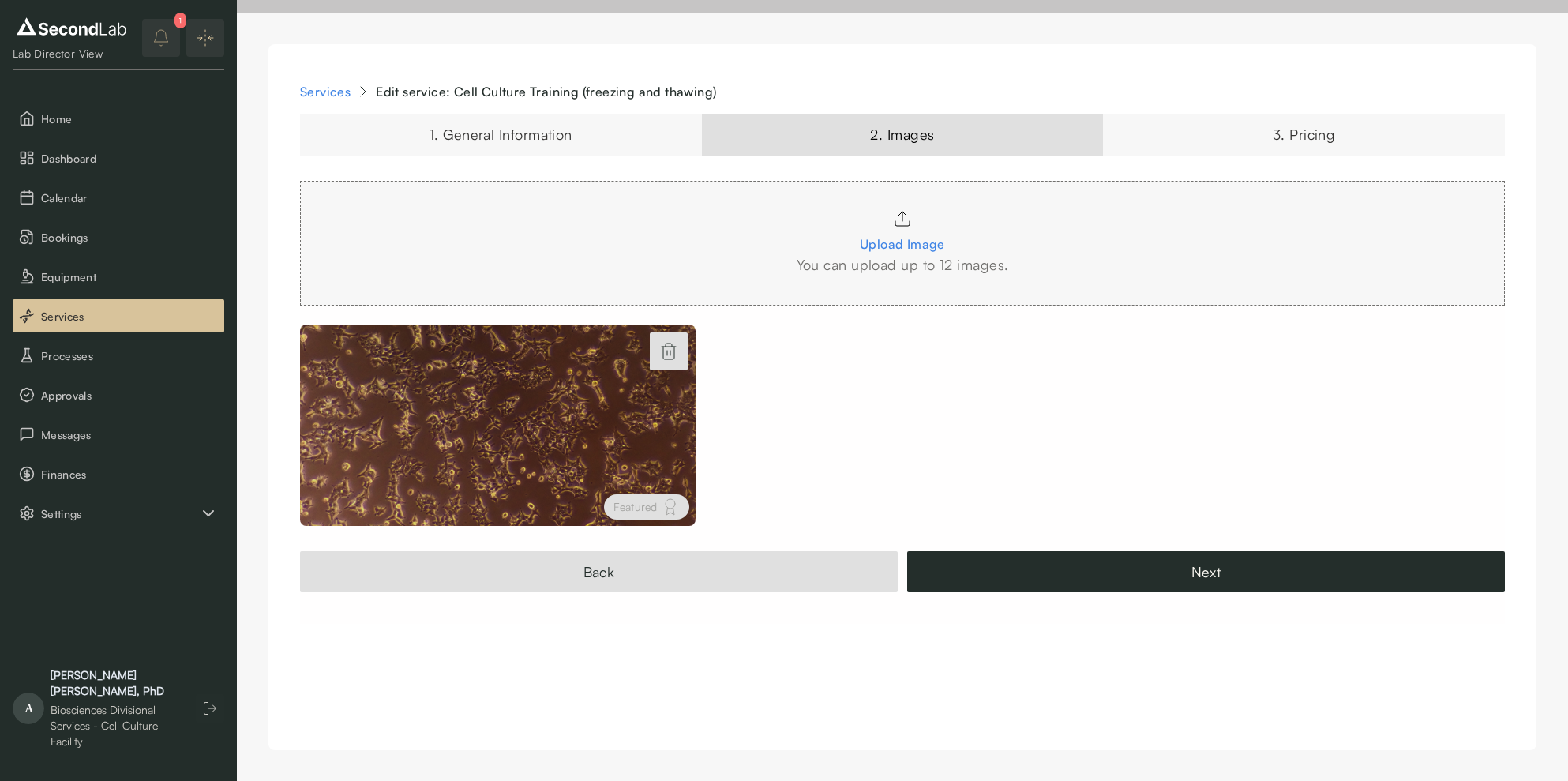
scroll to position [0, 0]
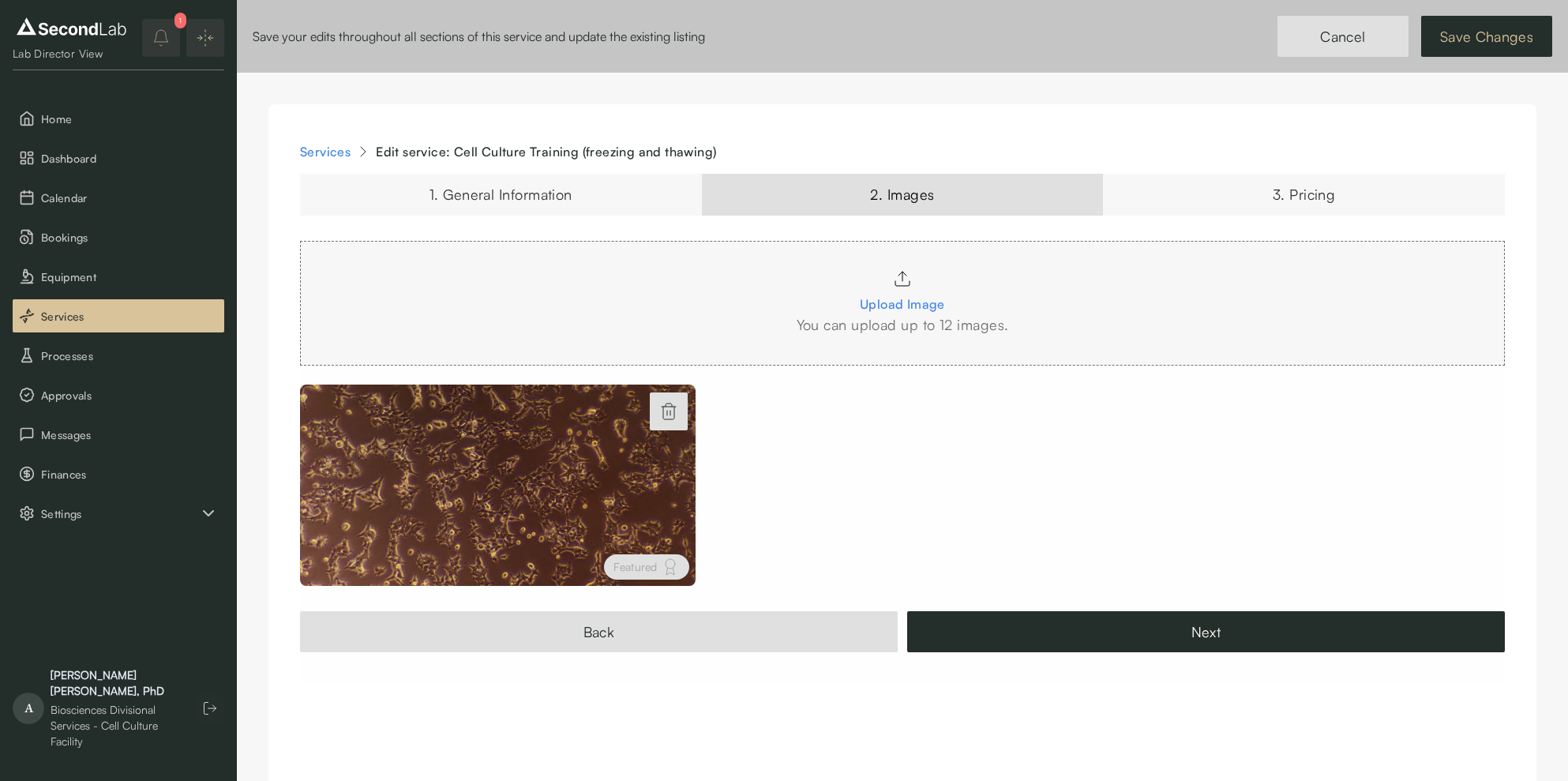
click at [1487, 37] on button "Save Changes" at bounding box center [1486, 36] width 131 height 41
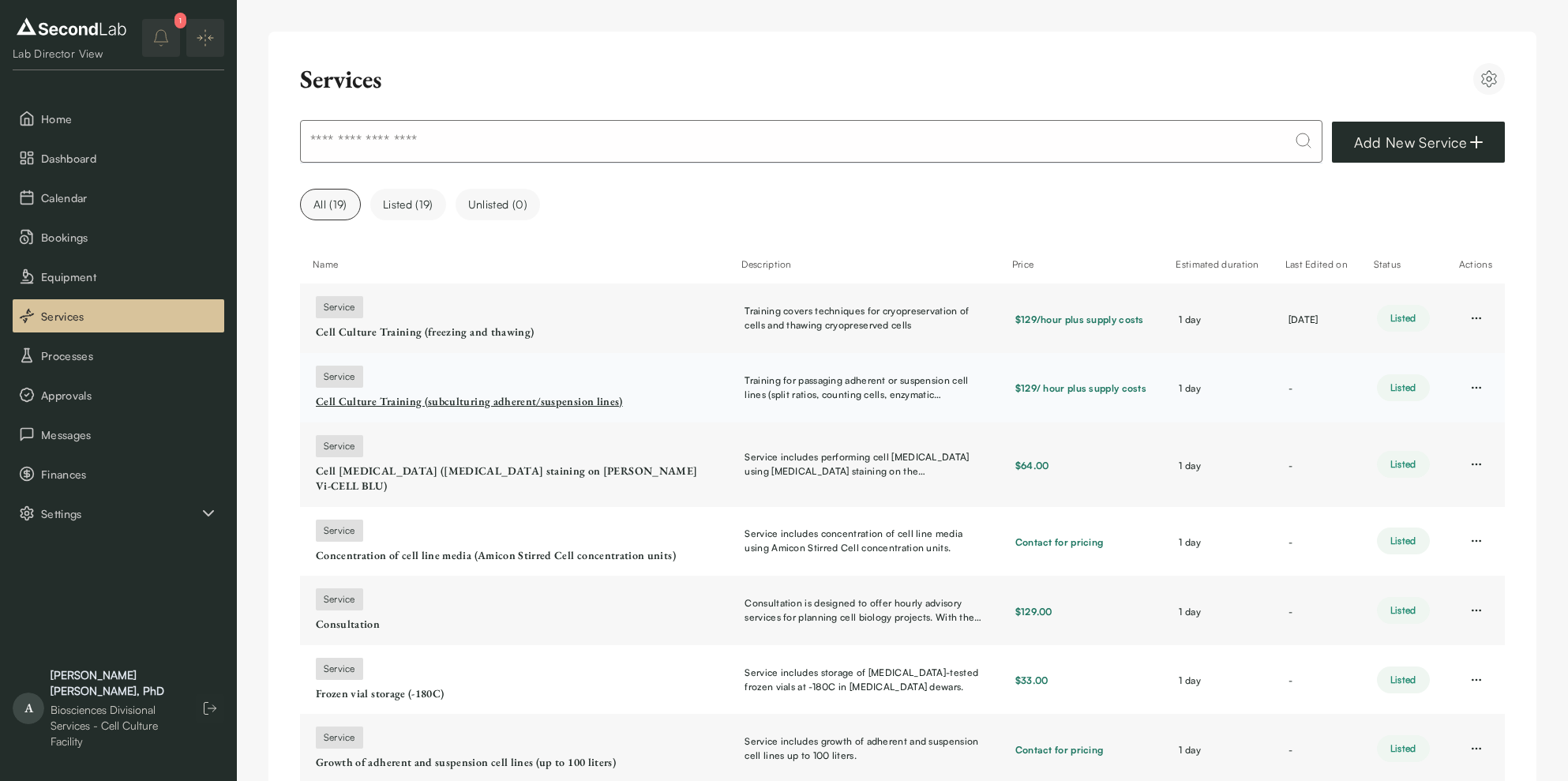
click at [468, 396] on link "Cell Culture Training (subculturing adherent/suspension lines)" at bounding box center [514, 401] width 395 height 16
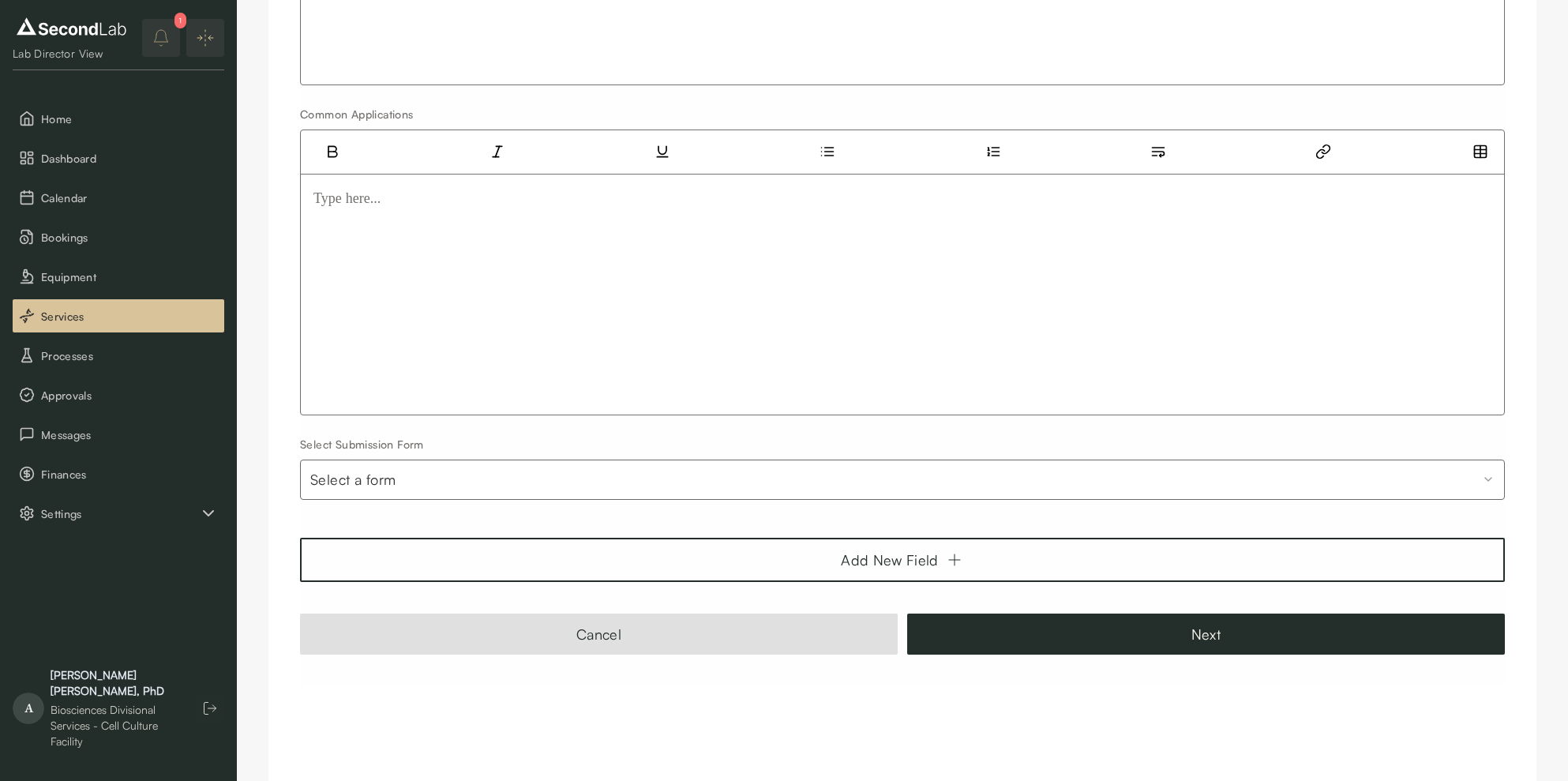
scroll to position [2739, 0]
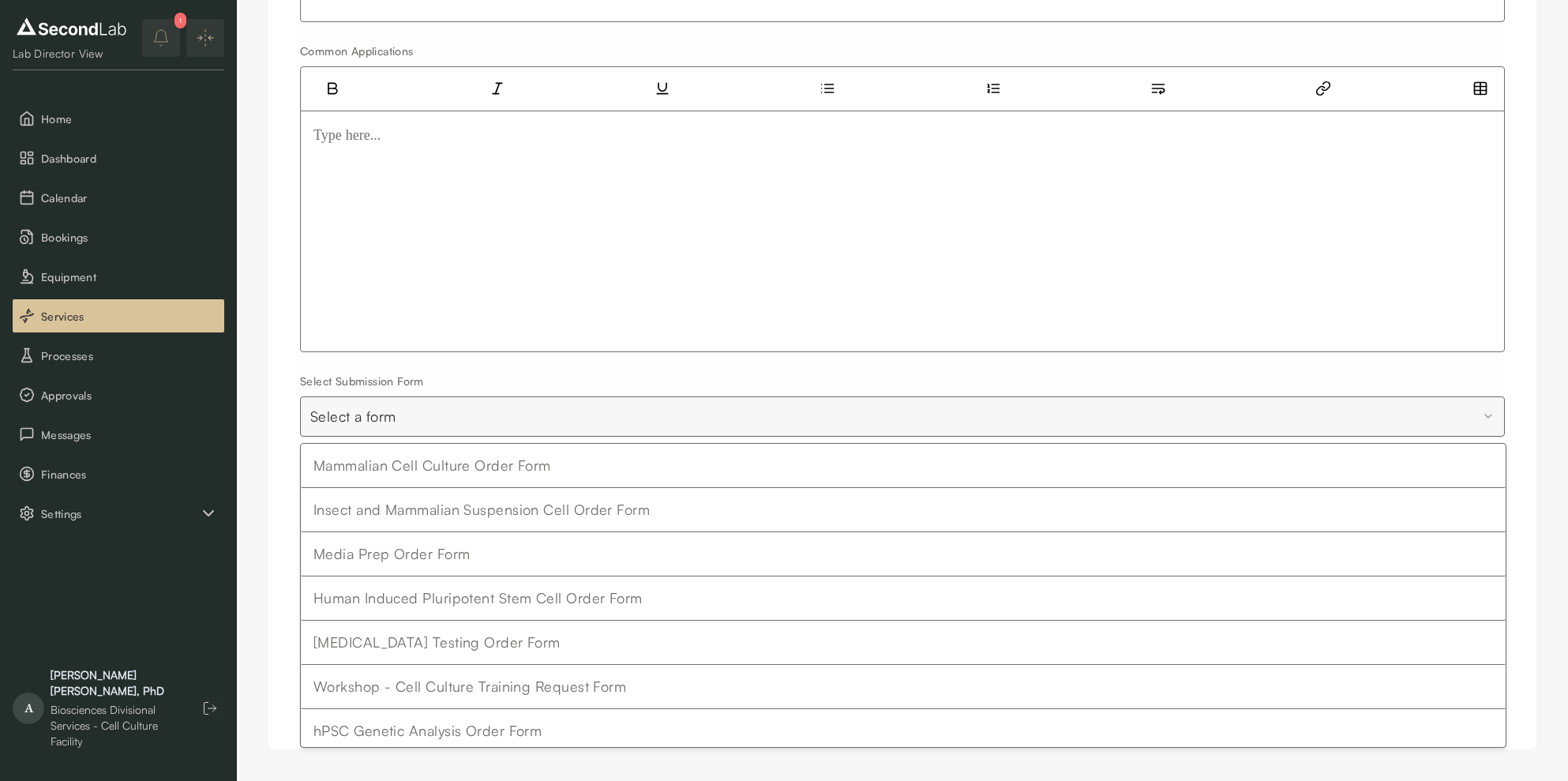
select select "**"
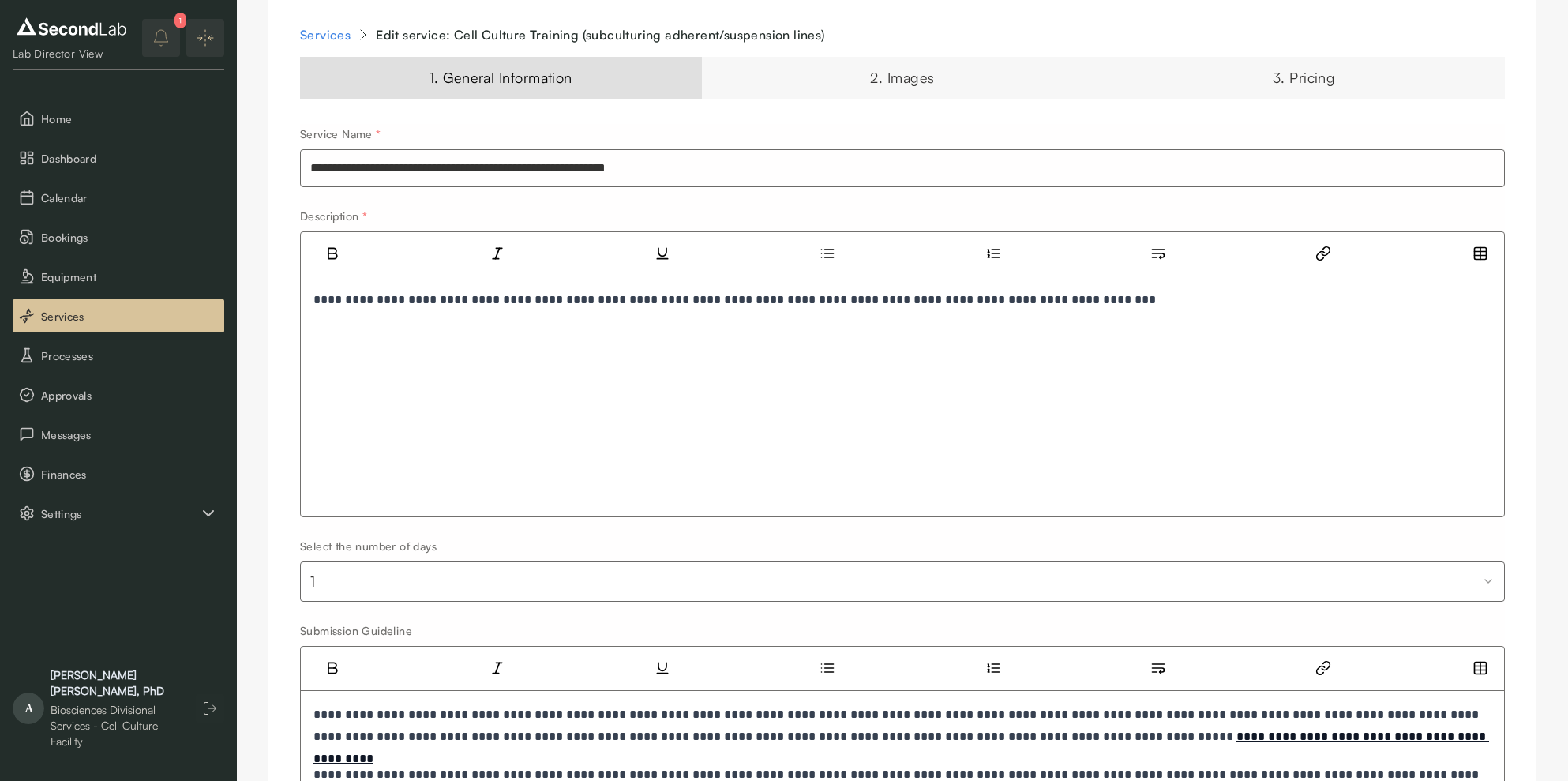
scroll to position [0, 0]
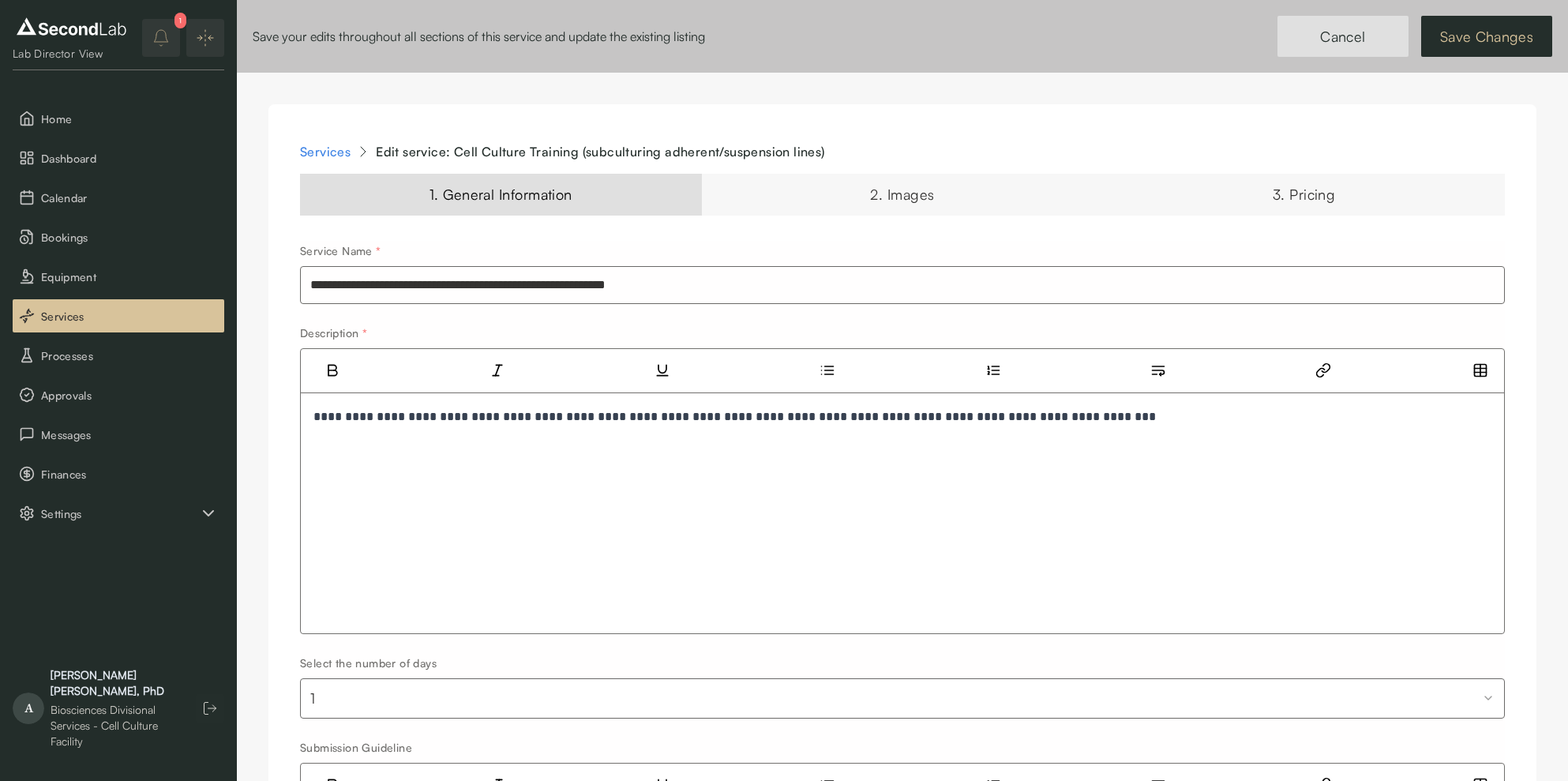
click at [1473, 32] on button "Save Changes" at bounding box center [1486, 36] width 131 height 41
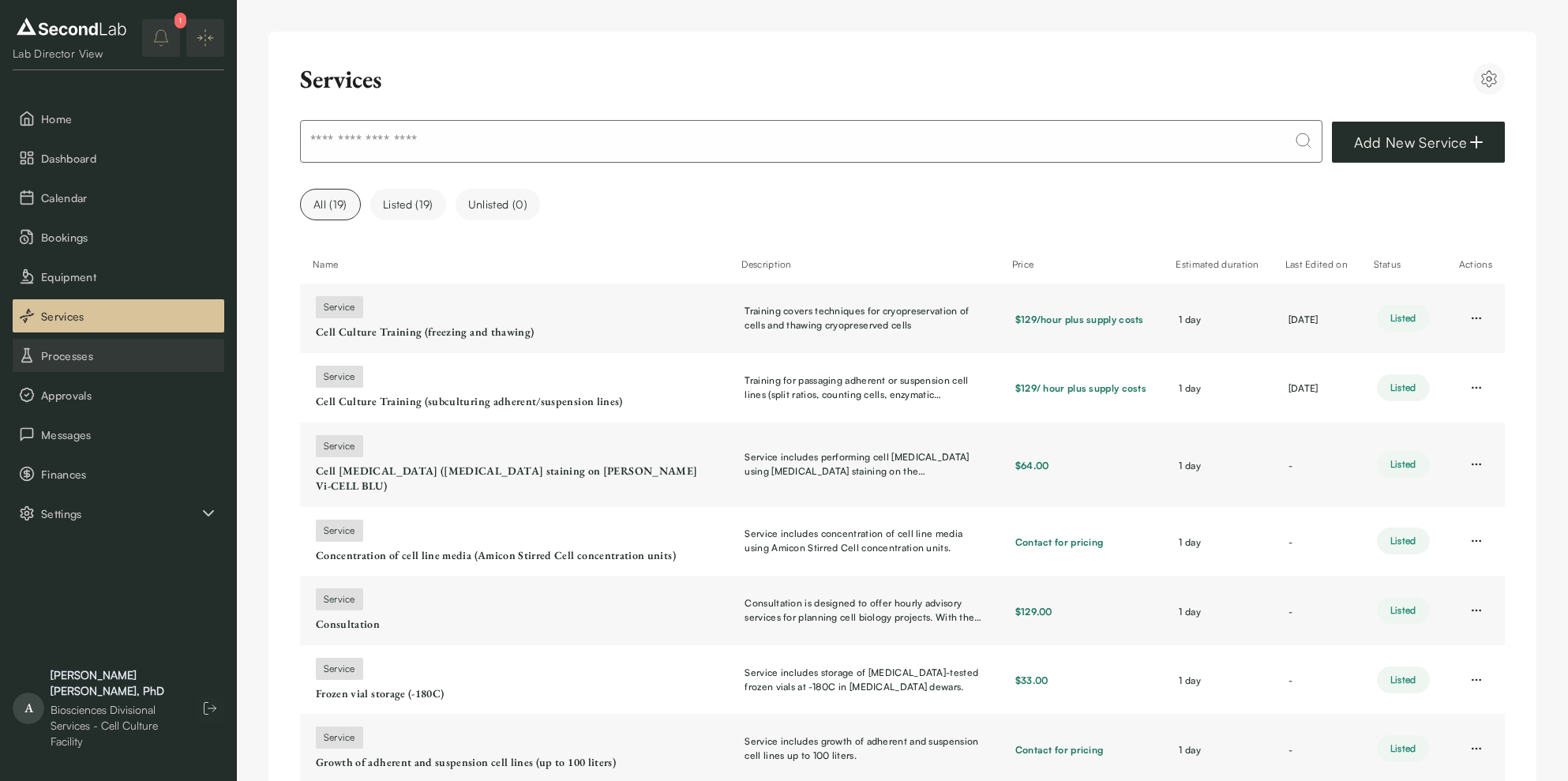
click at [105, 350] on span "Processes" at bounding box center [130, 355] width 177 height 16
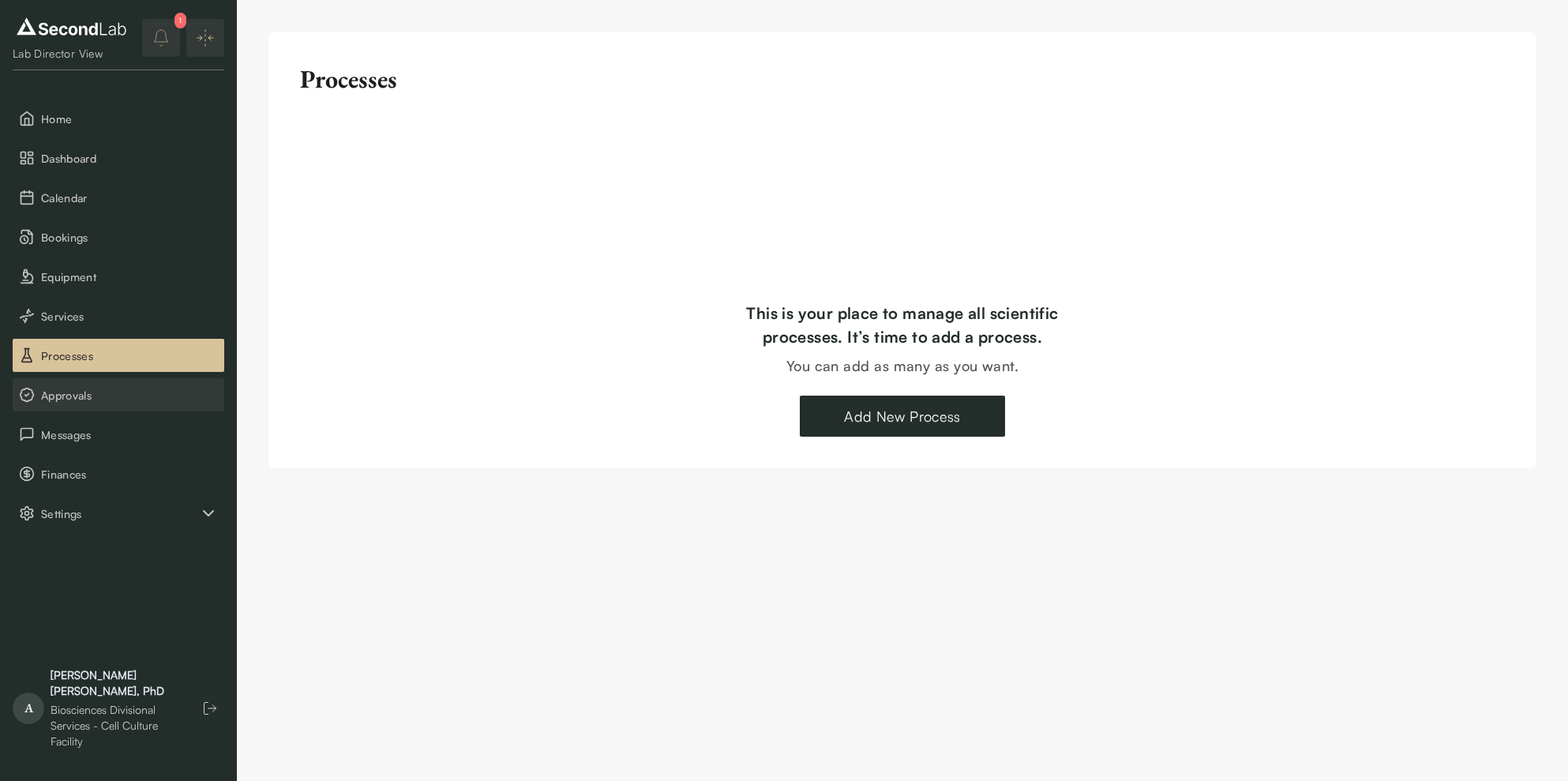
click at [92, 391] on span "Approvals" at bounding box center [130, 395] width 177 height 16
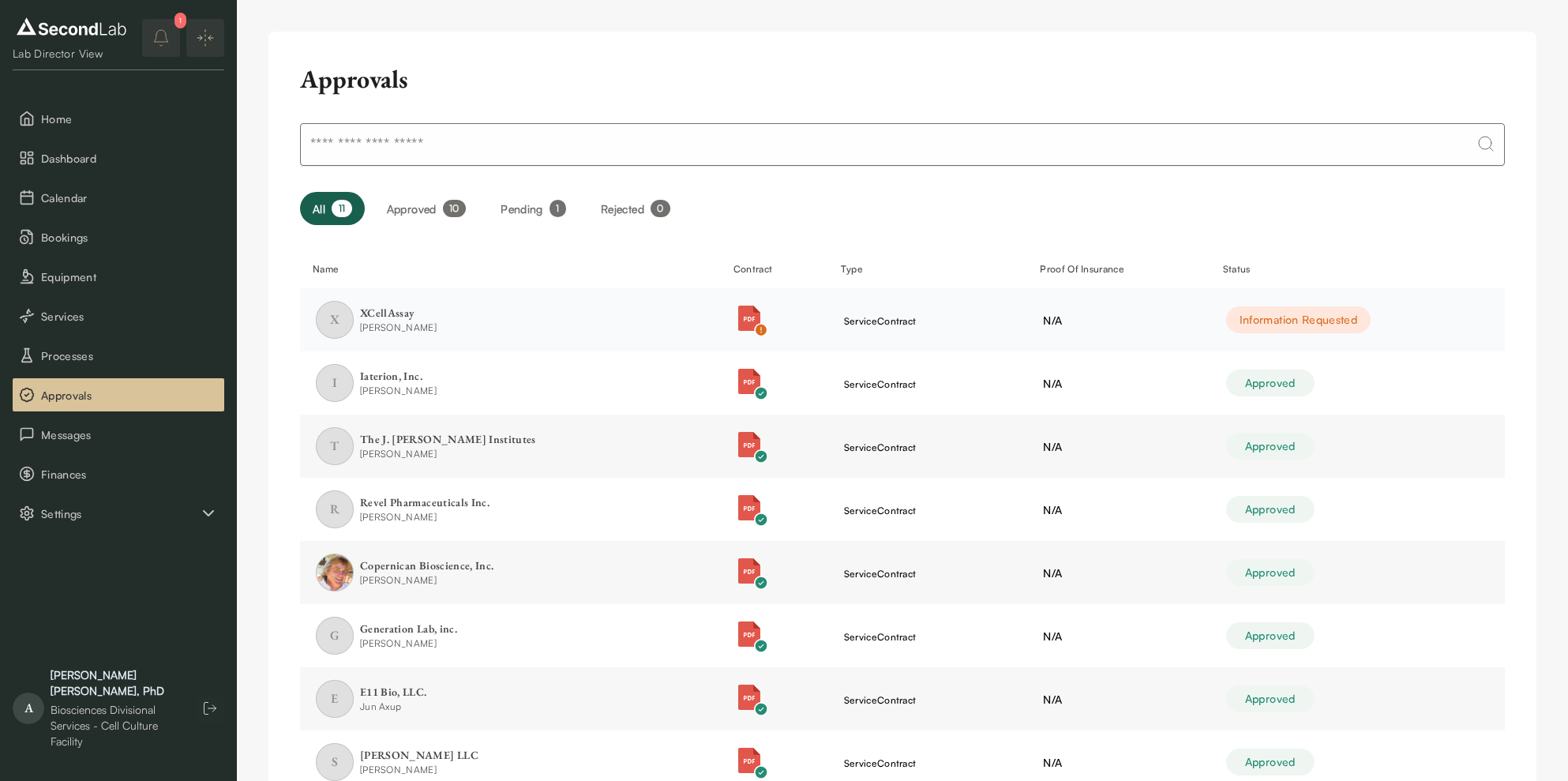
click at [1255, 317] on div "Information Requested" at bounding box center [1298, 319] width 144 height 26
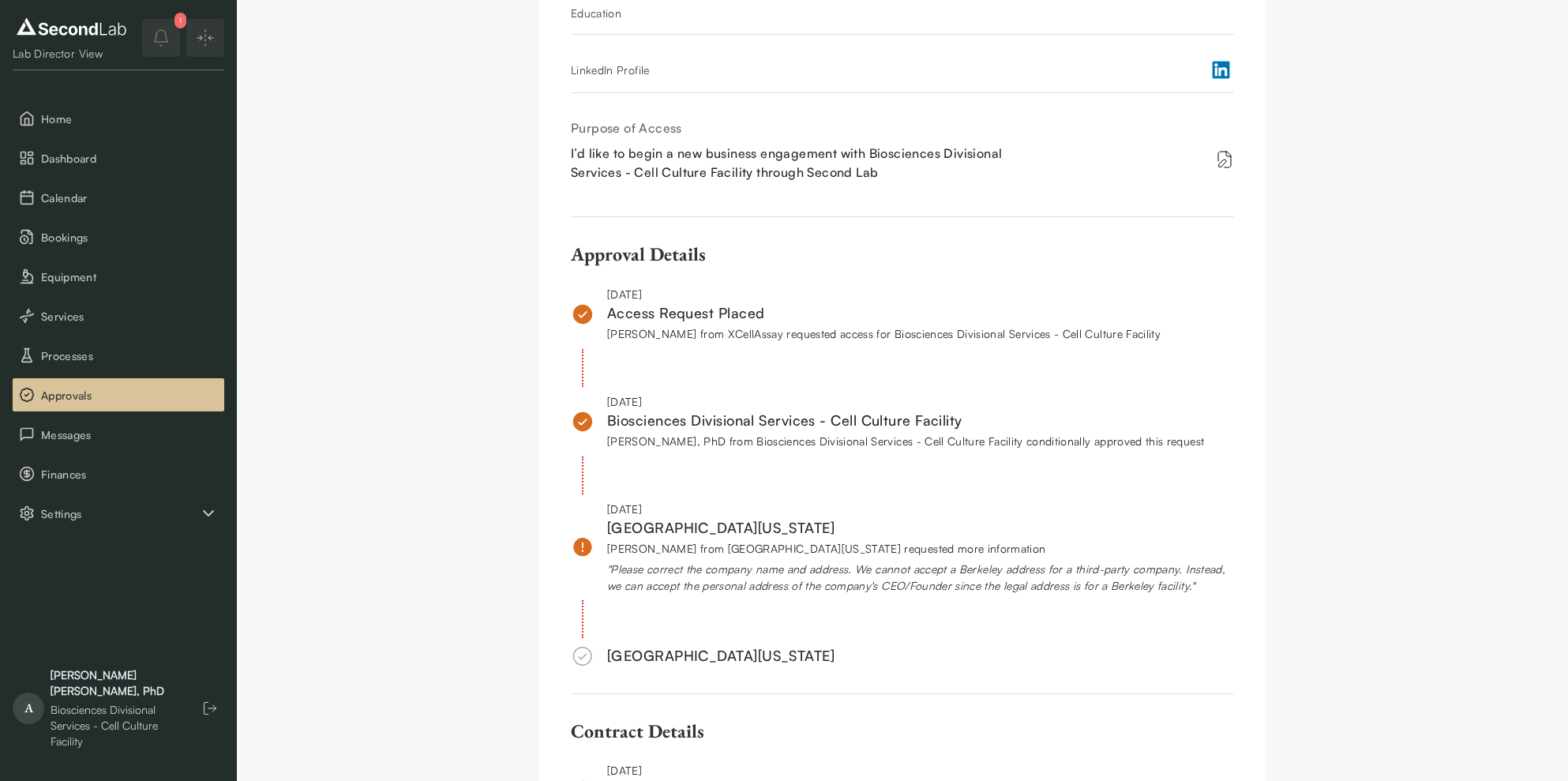
scroll to position [464, 0]
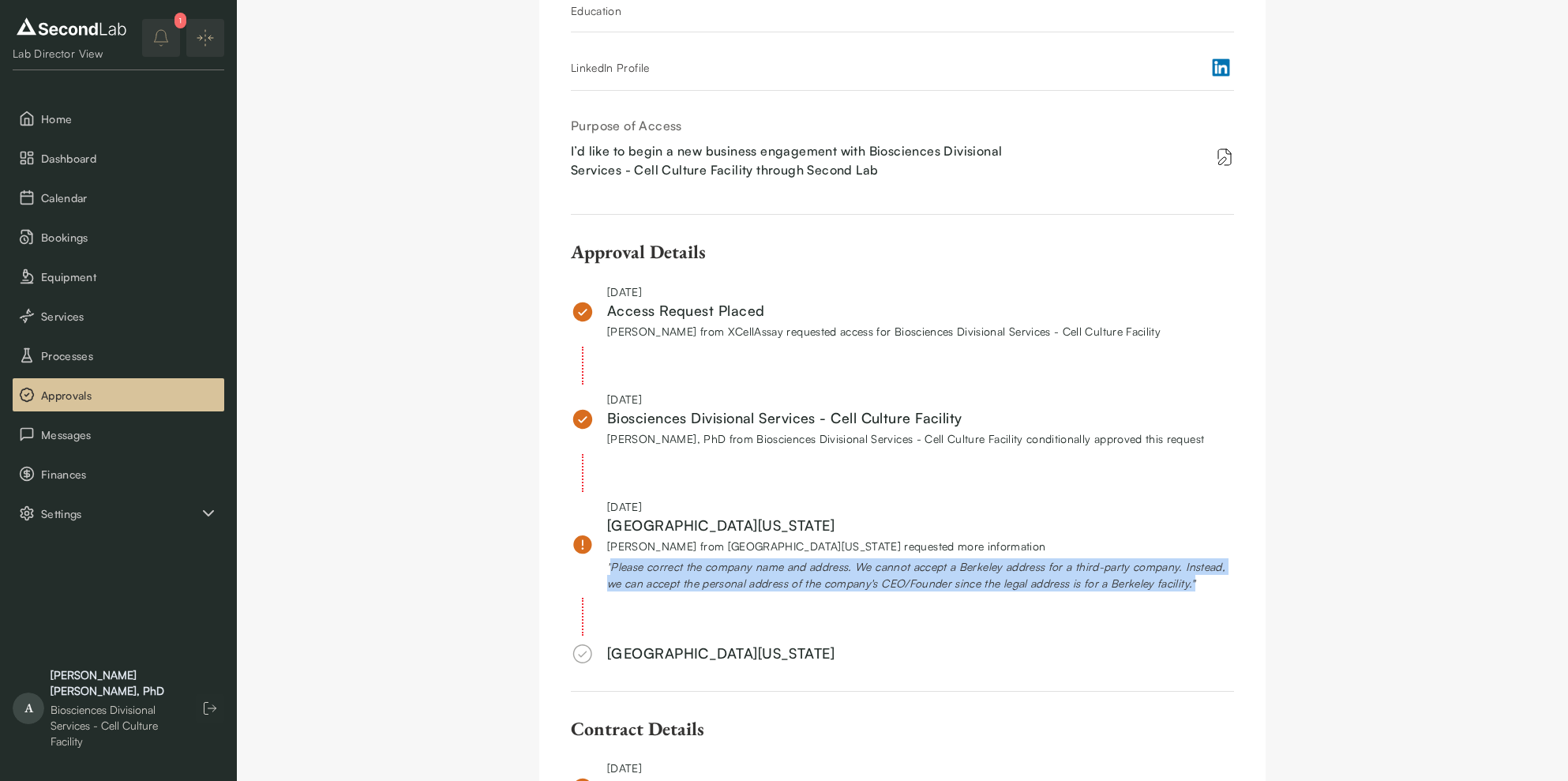
drag, startPoint x: 612, startPoint y: 565, endPoint x: 1216, endPoint y: 587, distance: 604.4
click at [1216, 587] on div "" Please correct the company name and address. We cannot accept a Berkeley addr…" at bounding box center [920, 575] width 627 height 33
copy div "Please correct the company name and address. We cannot accept a Berkeley addres…"
